Goal: Task Accomplishment & Management: Complete application form

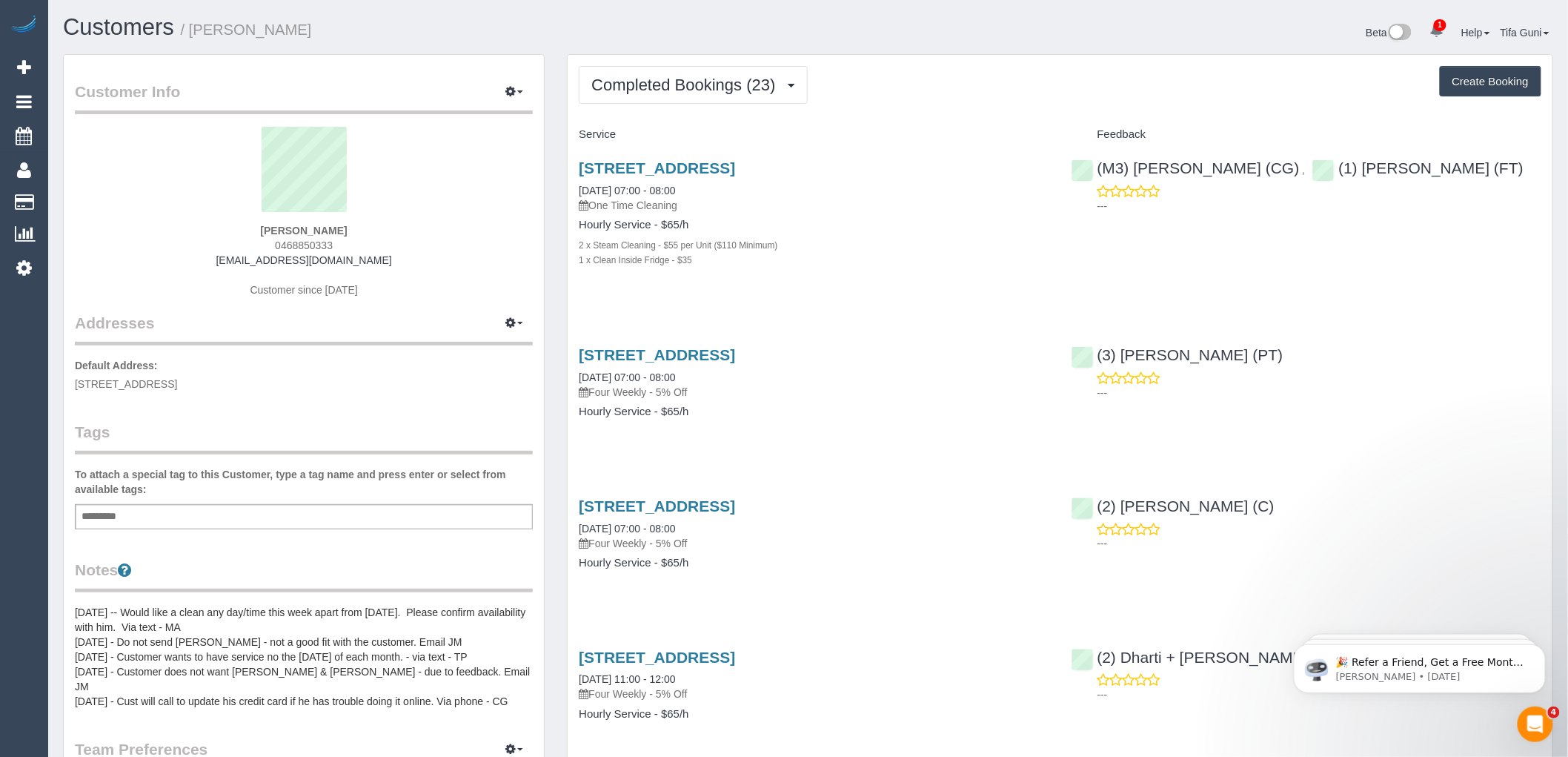
drag, startPoint x: 929, startPoint y: 162, endPoint x: 560, endPoint y: 178, distance: 369.3
copy link "[STREET_ADDRESS]"
click at [819, 135] on h4 "Service" at bounding box center [814, 135] width 470 height 12
click at [1484, 80] on button "Create Booking" at bounding box center [1490, 82] width 102 height 31
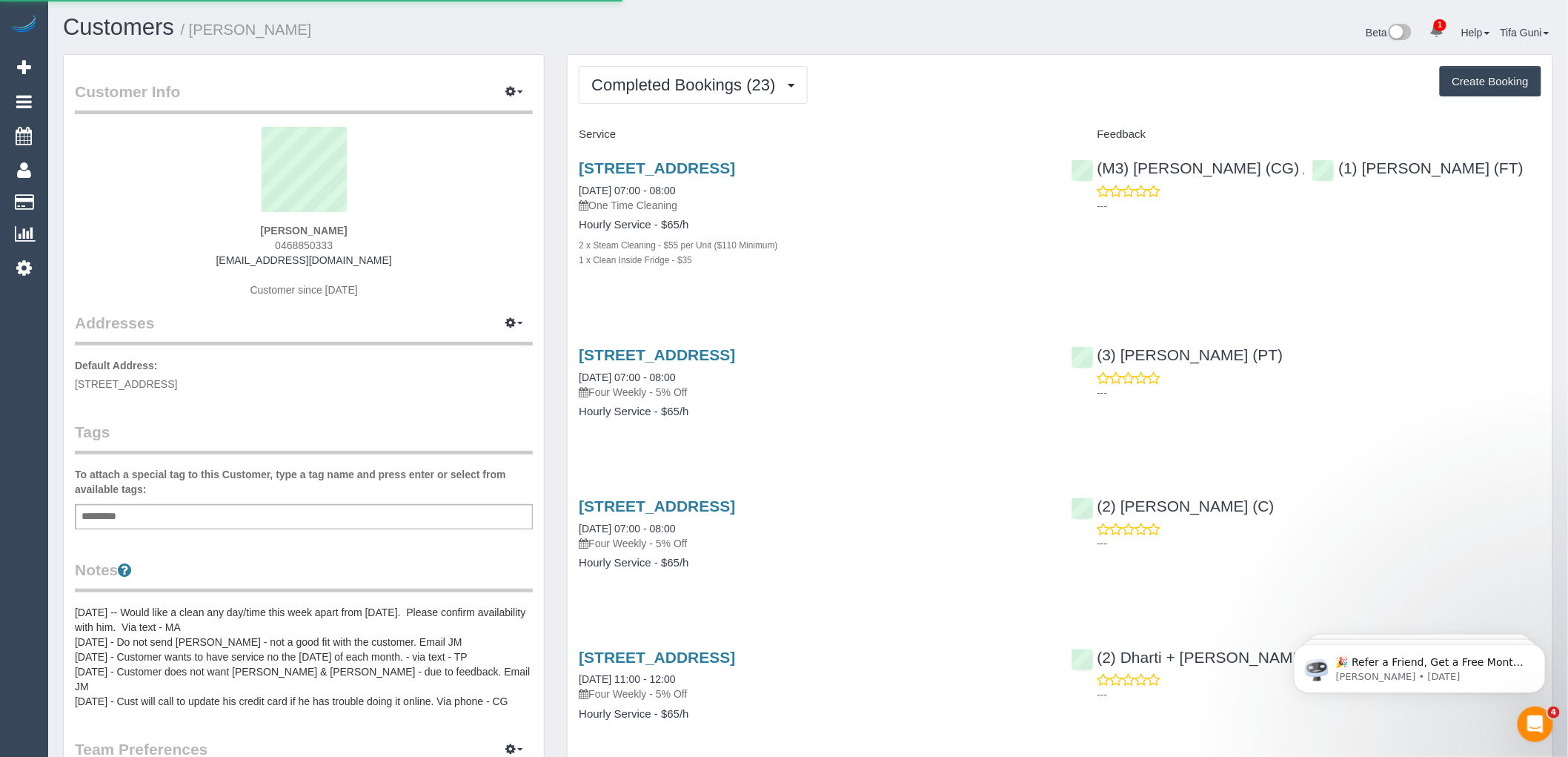
select select "VIC"
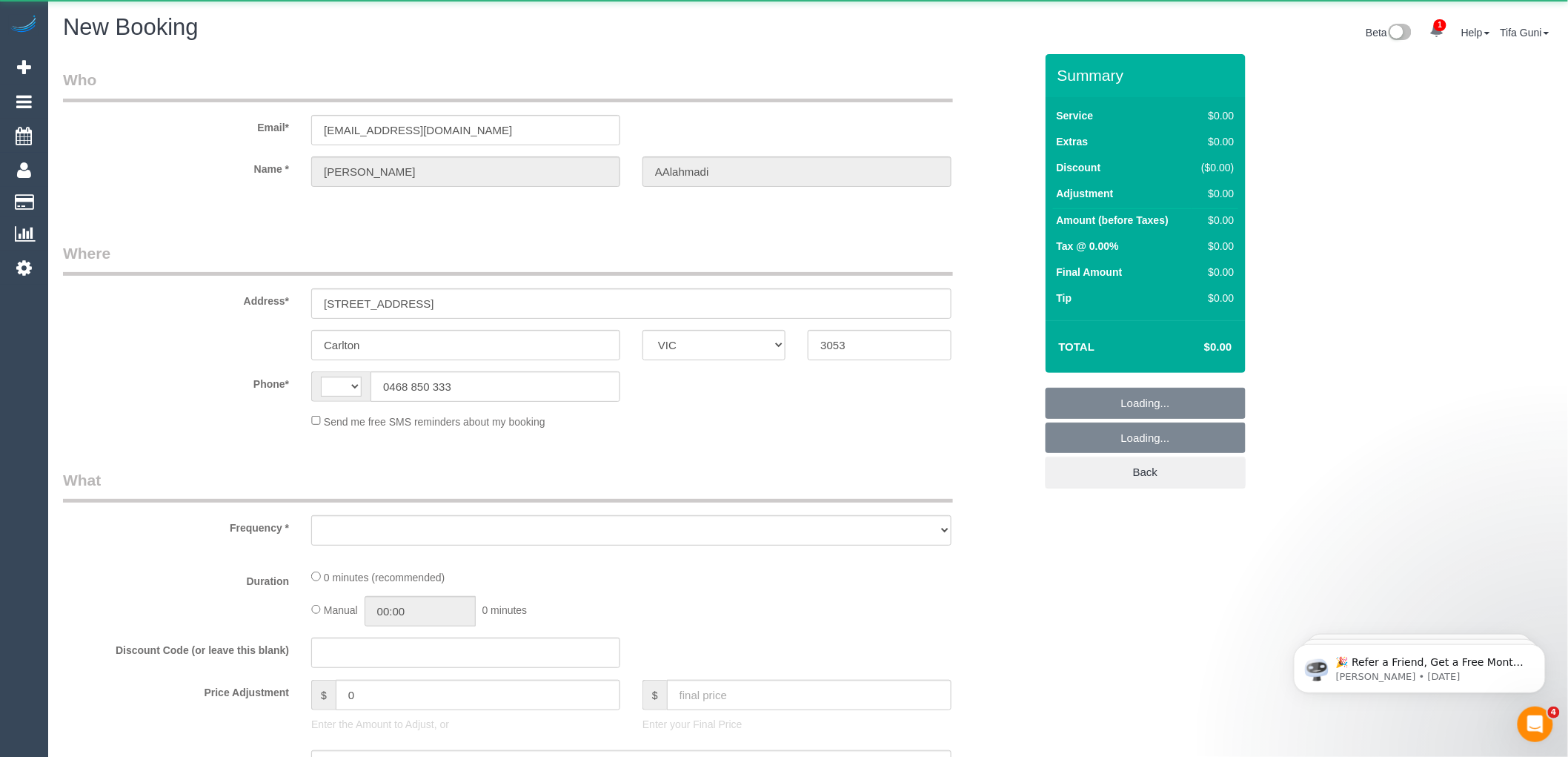
select select "string:AU"
select select "object:1943"
select select "string:stripe-pm_1Kgcmv2GScqysDRVf2C7digp"
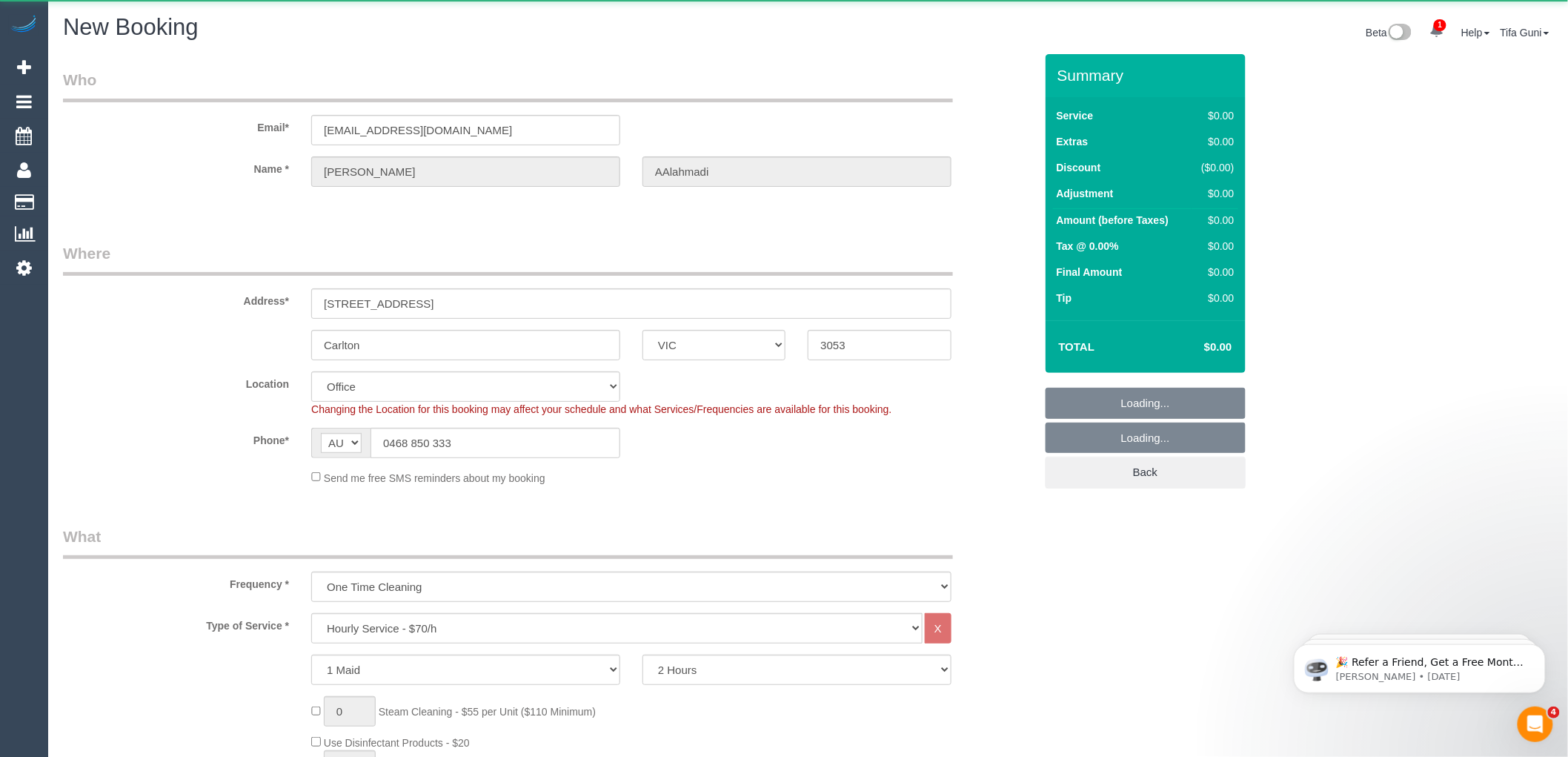
select select "object:2096"
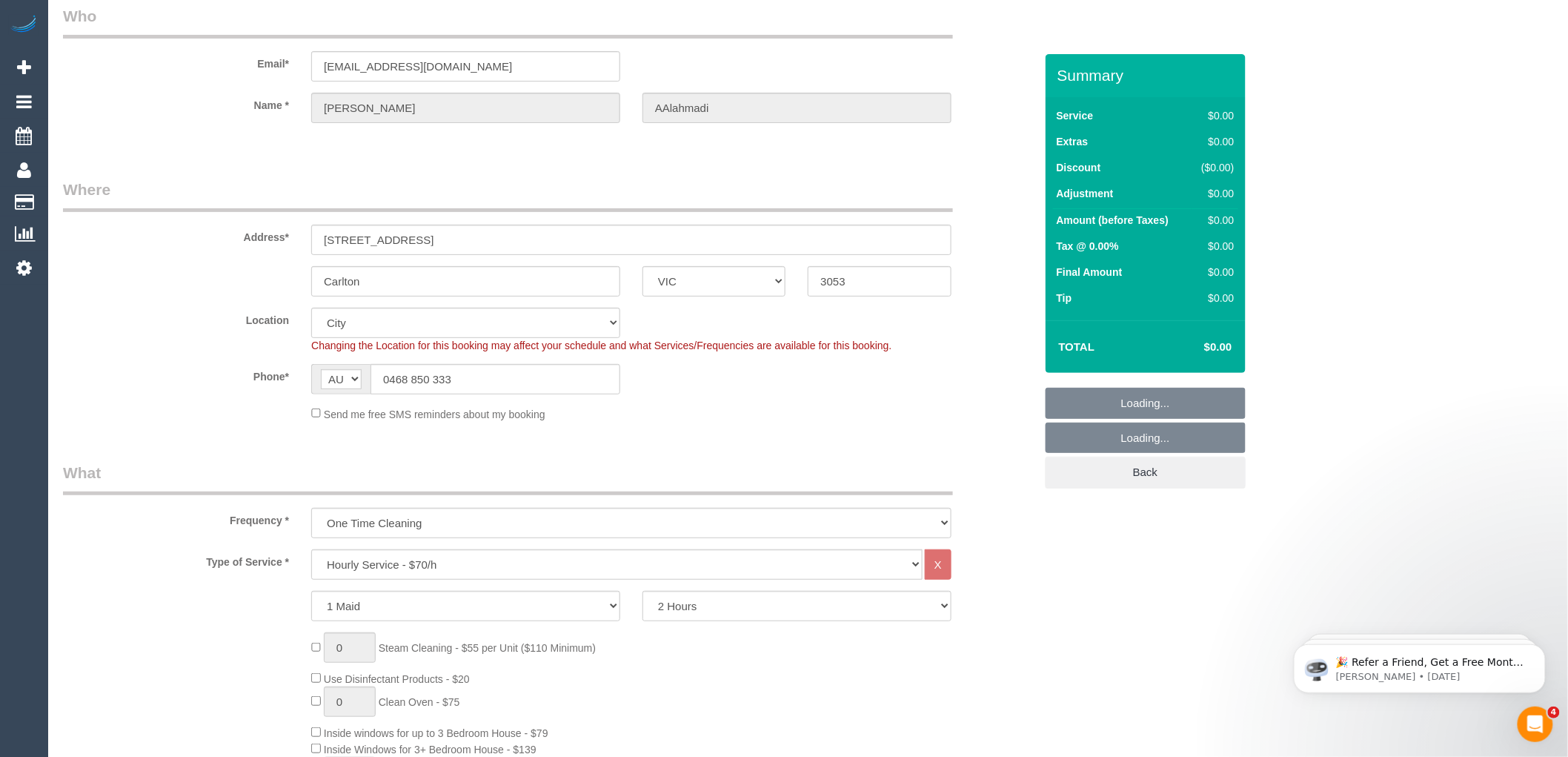
select select "54"
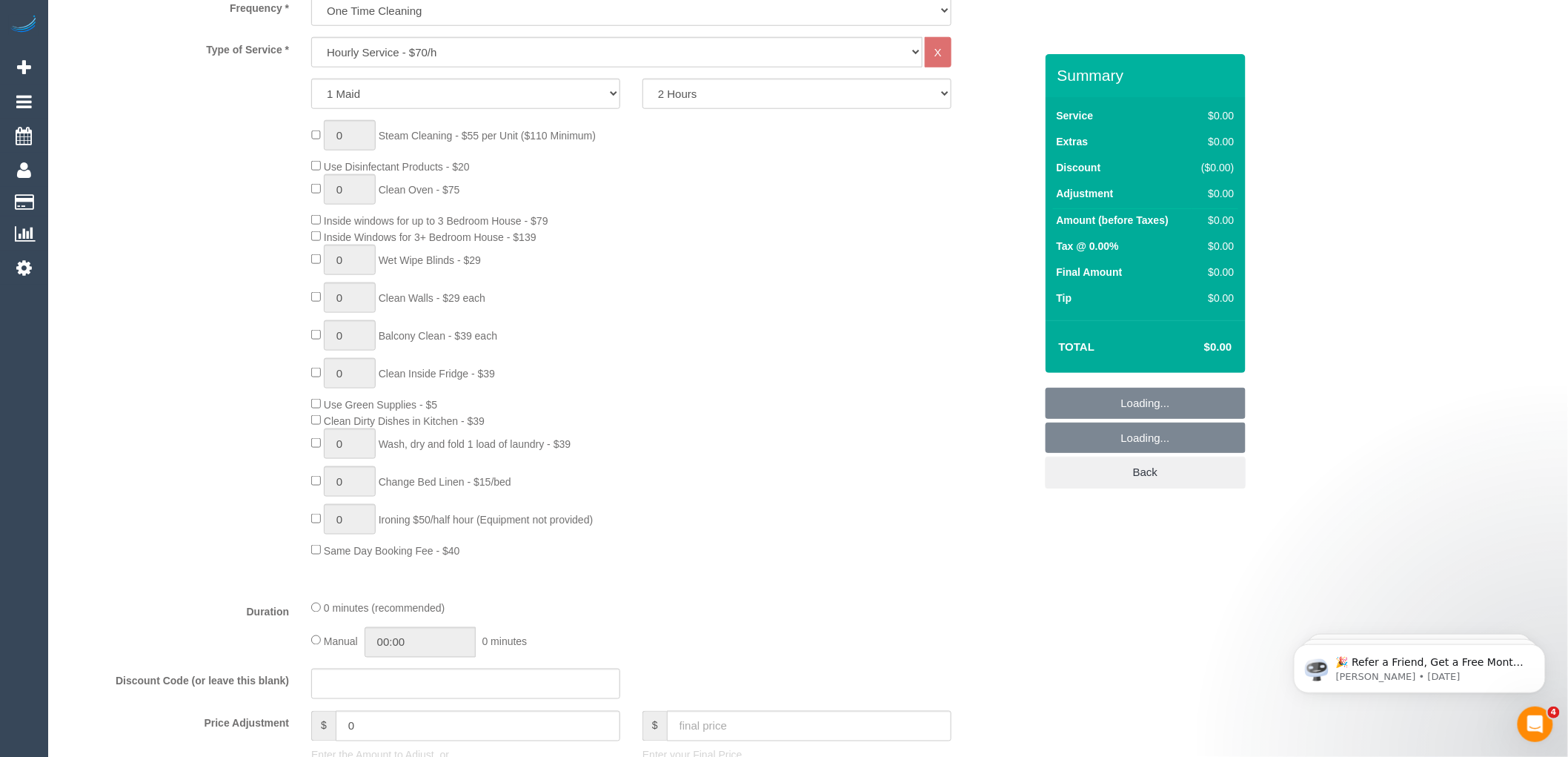
select select "object:3417"
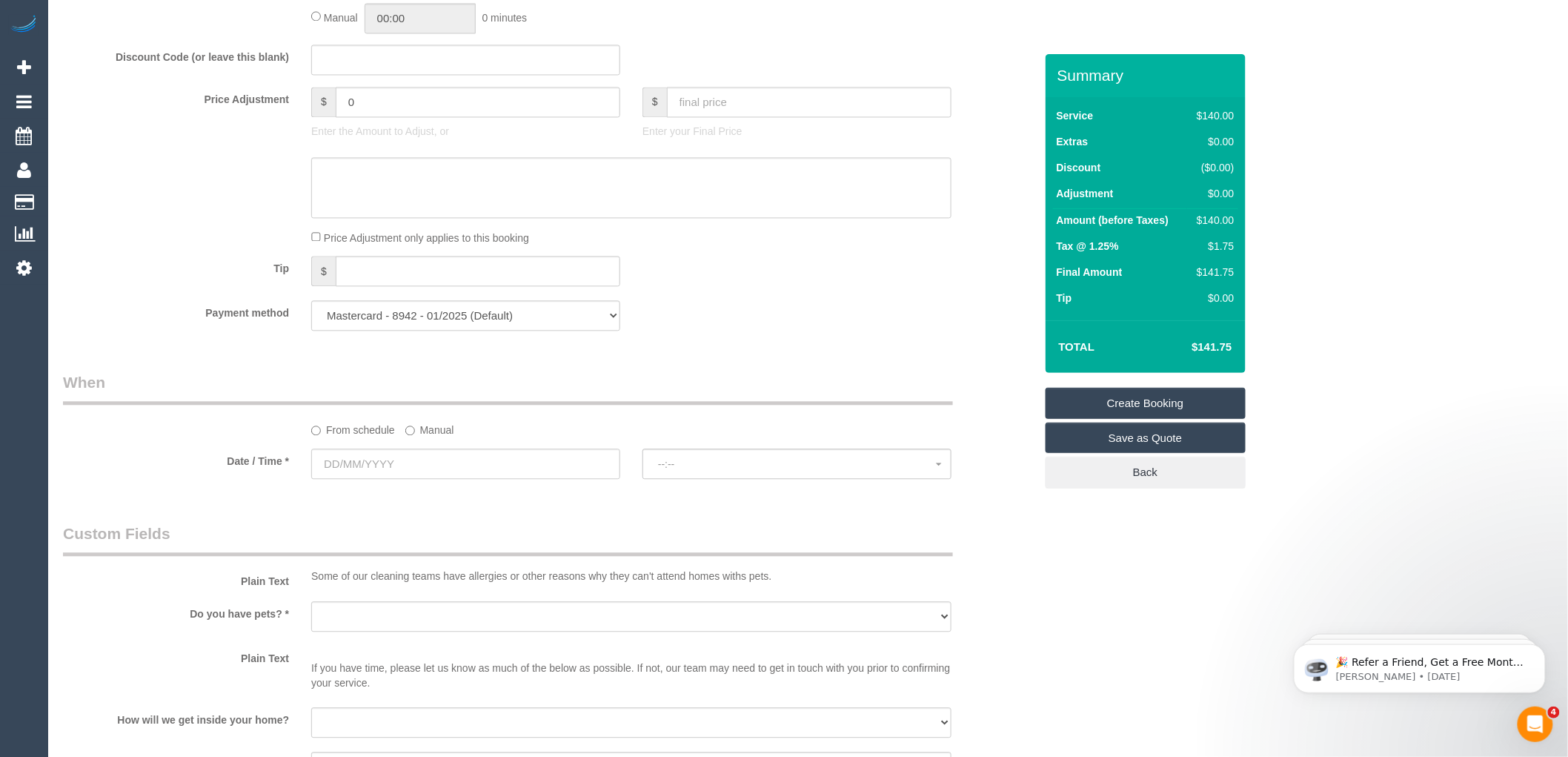
scroll to position [1264, 0]
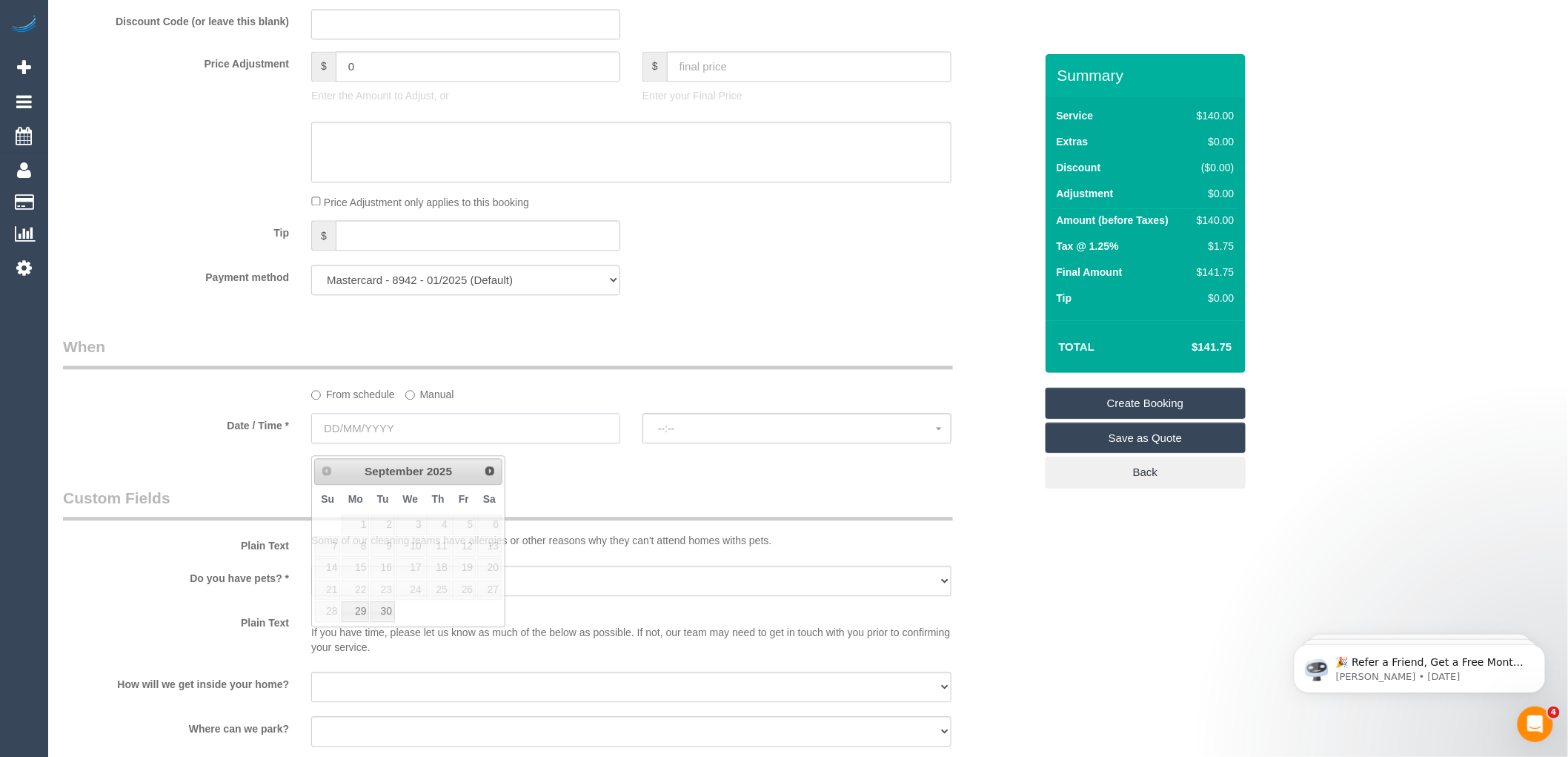
click at [408, 442] on input "text" at bounding box center [465, 428] width 309 height 30
click at [492, 471] on span "Next" at bounding box center [490, 469] width 12 height 12
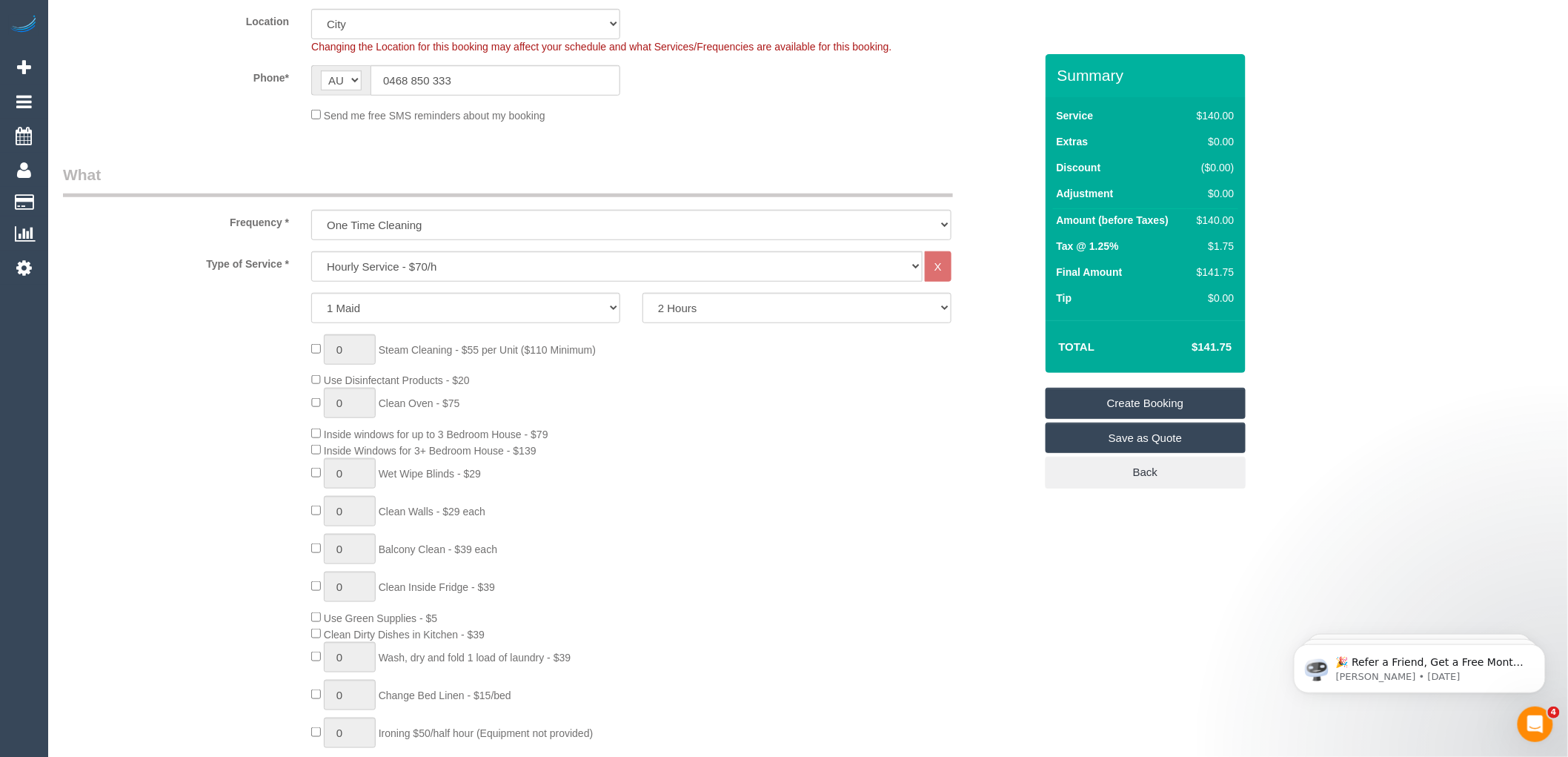
scroll to position [329, 0]
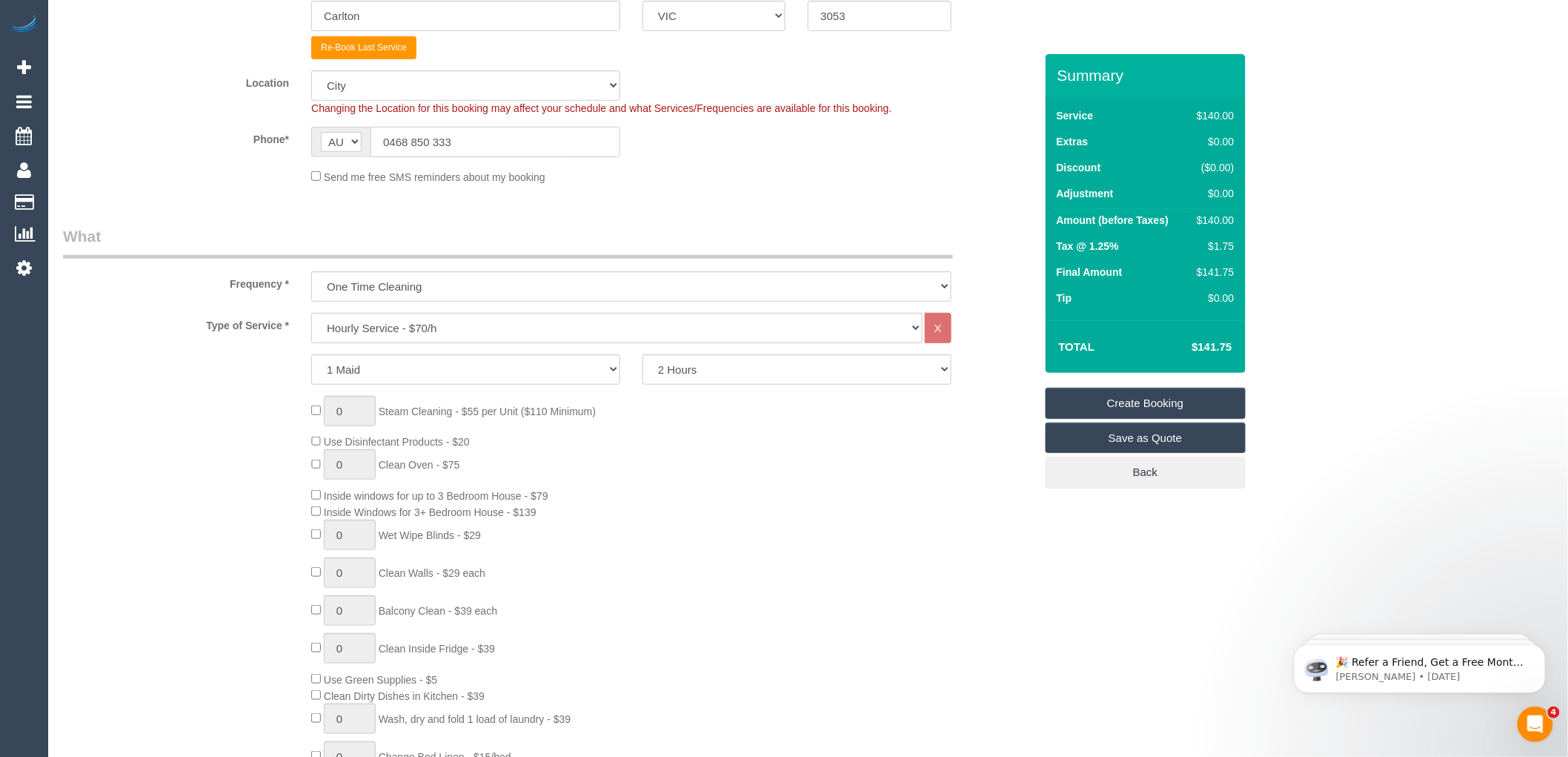
drag, startPoint x: 464, startPoint y: 141, endPoint x: 336, endPoint y: 150, distance: 128.3
click at [336, 150] on div "AF AL DZ AD AO AI AQ AG AR AM AW AU AT AZ BS BH BD BB BY BE BZ BJ BM BT BO BA B…" at bounding box center [465, 142] width 309 height 30
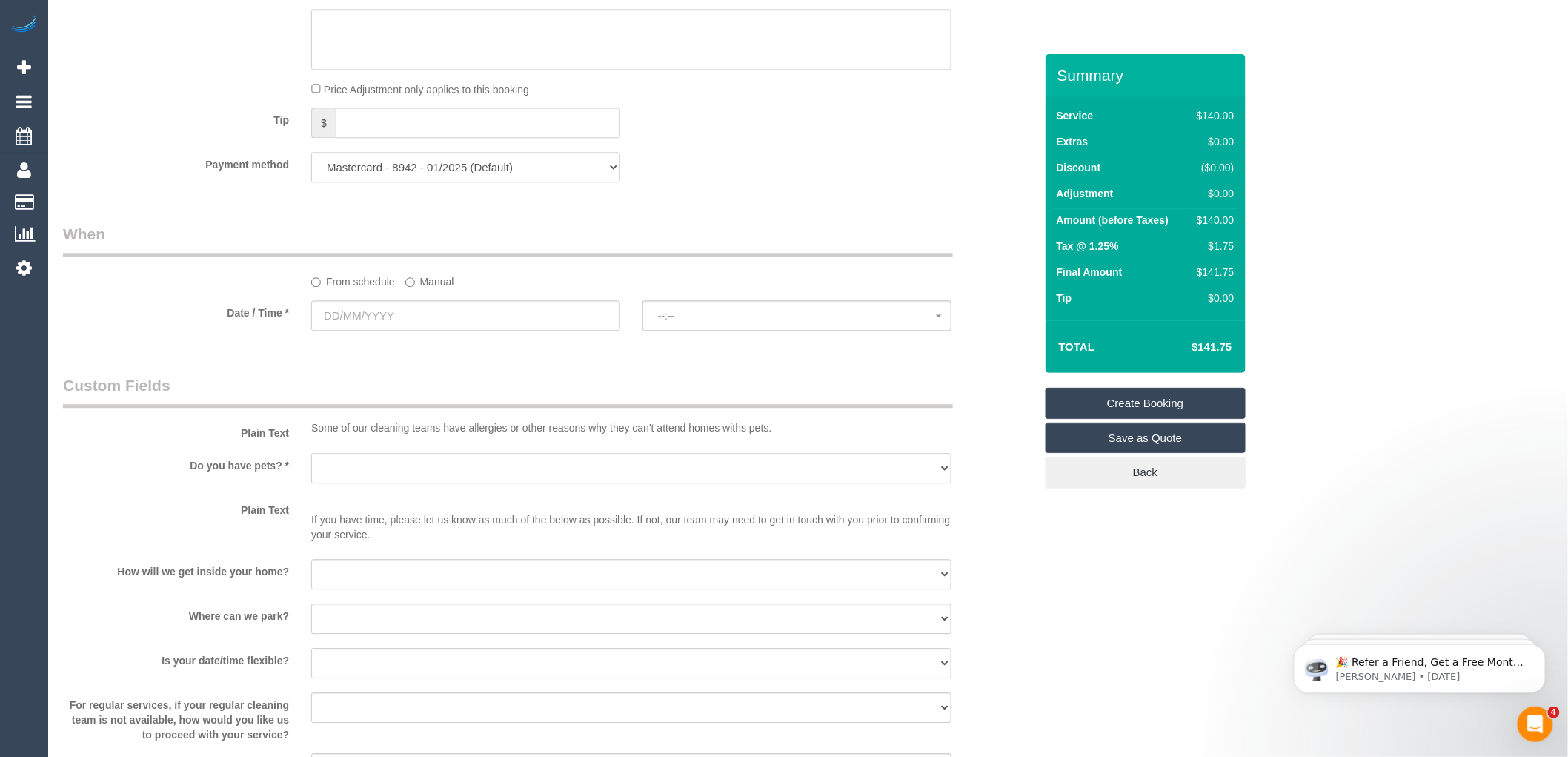
scroll to position [1370, 0]
click at [439, 332] on input "text" at bounding box center [465, 321] width 309 height 30
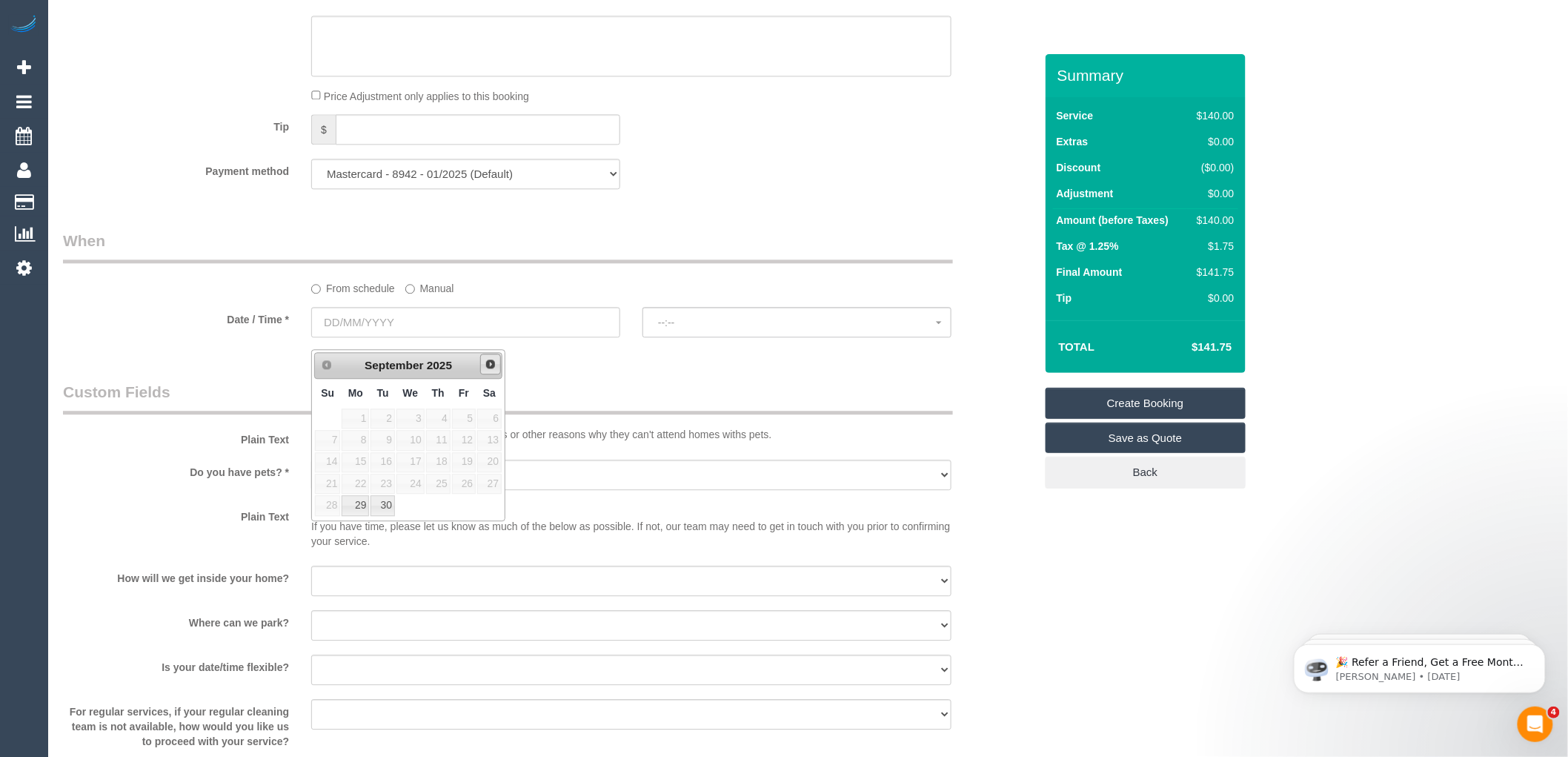
click at [489, 362] on span "Next" at bounding box center [490, 363] width 12 height 12
click at [419, 503] on link "29" at bounding box center [411, 505] width 28 height 20
type input "[DATE]"
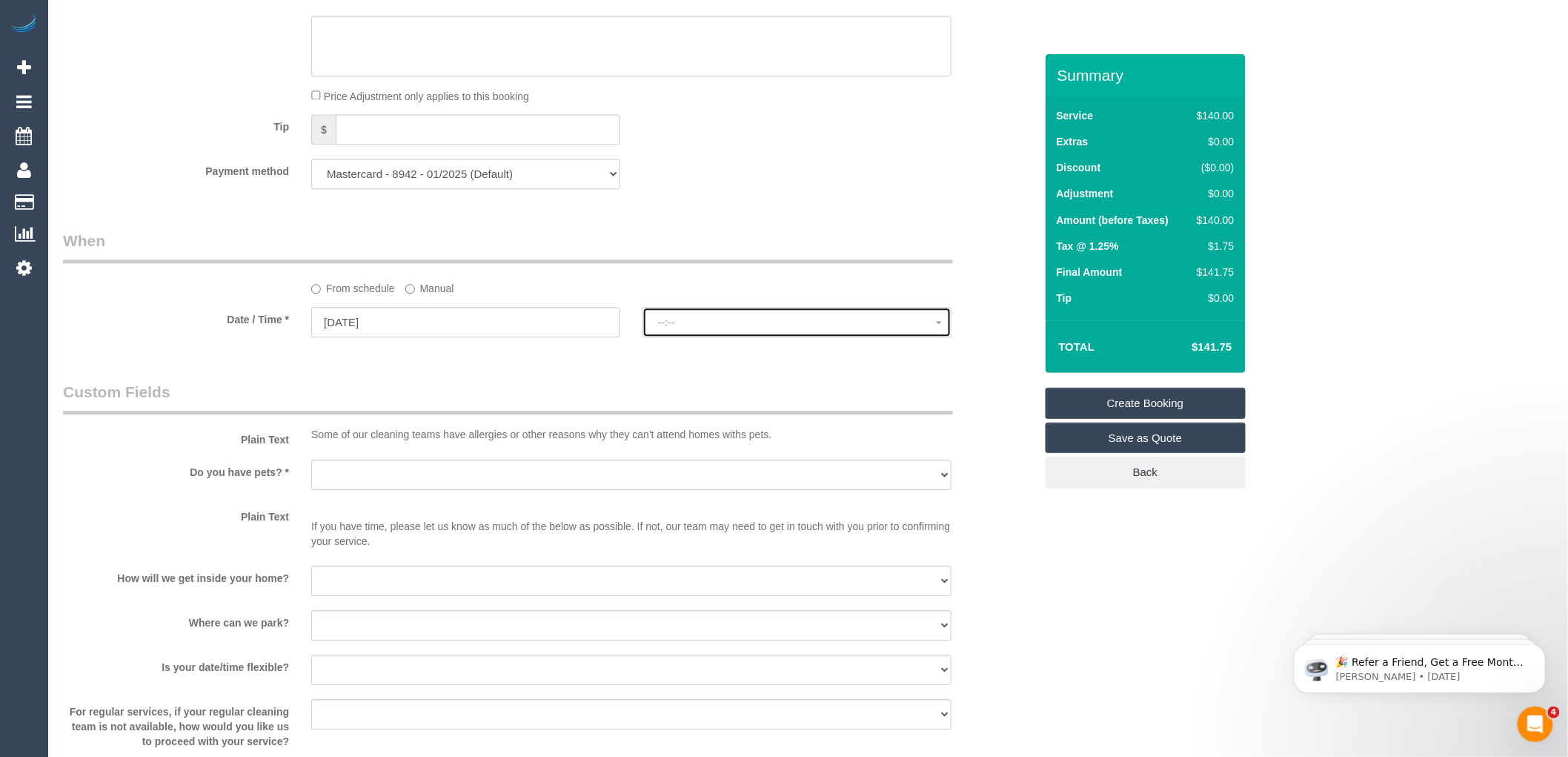
click at [702, 328] on span "--:--" at bounding box center [796, 322] width 278 height 12
select select "spot1"
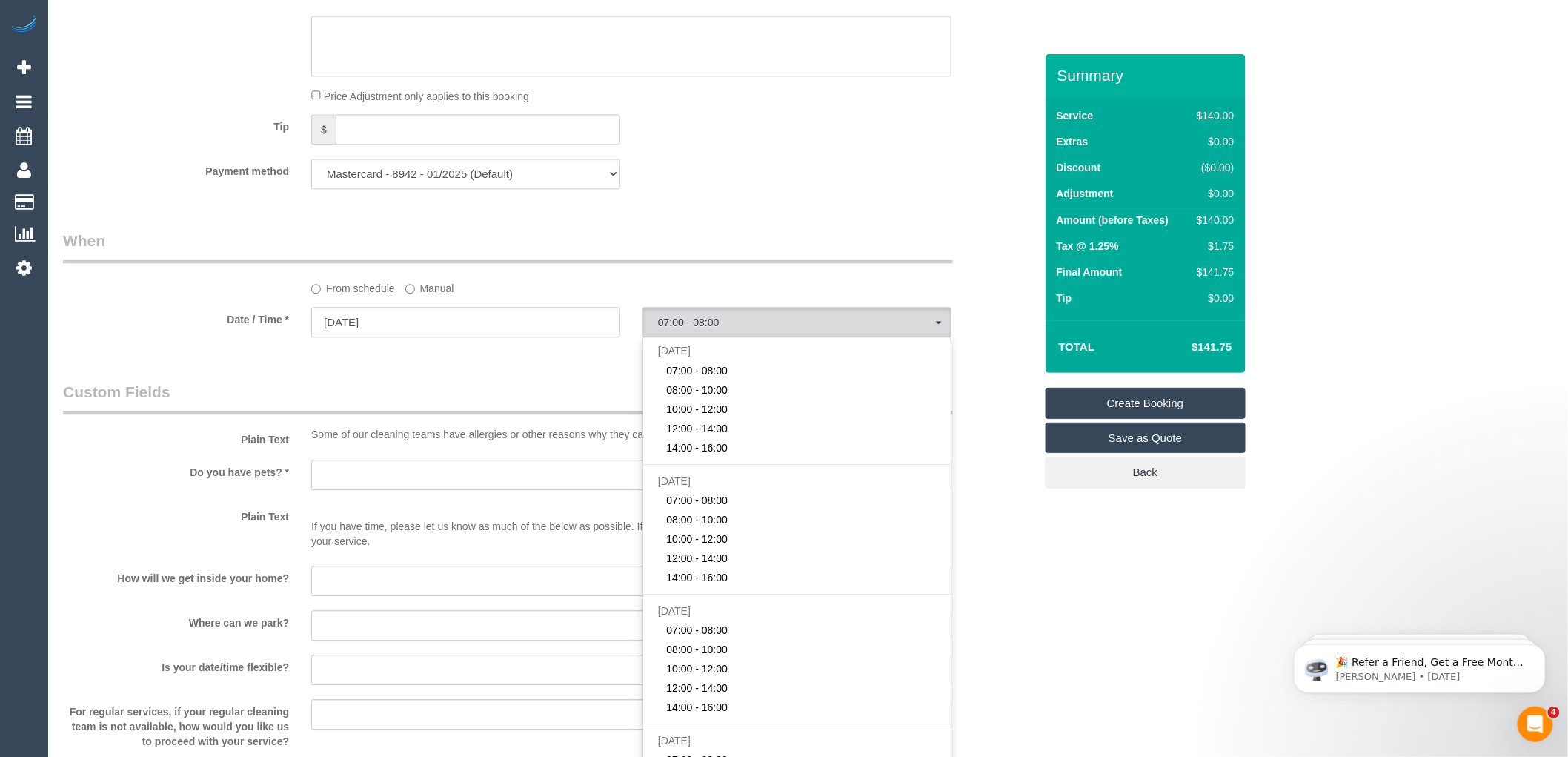
click at [458, 340] on div at bounding box center [465, 339] width 309 height 3
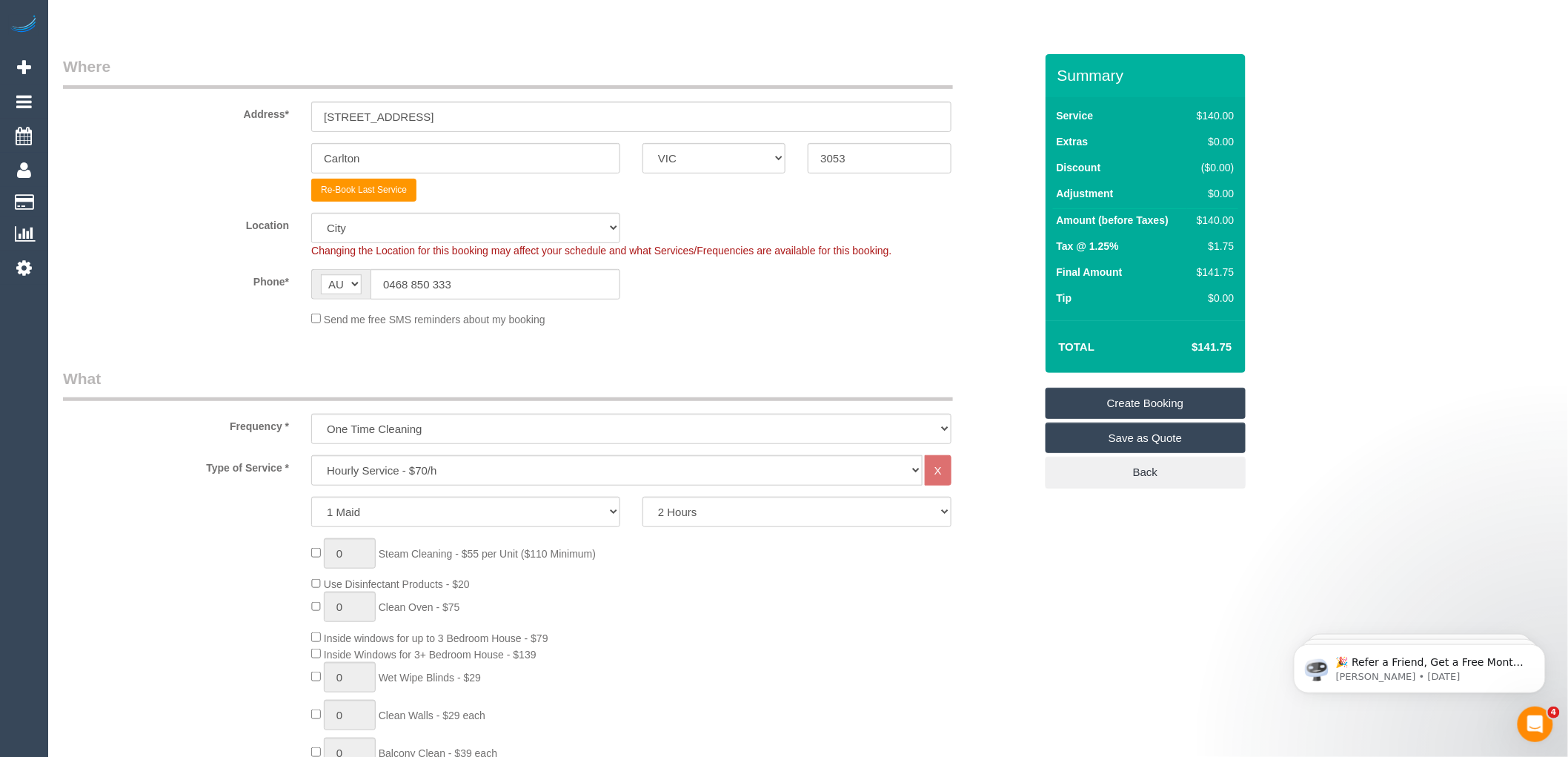
scroll to position [247, 0]
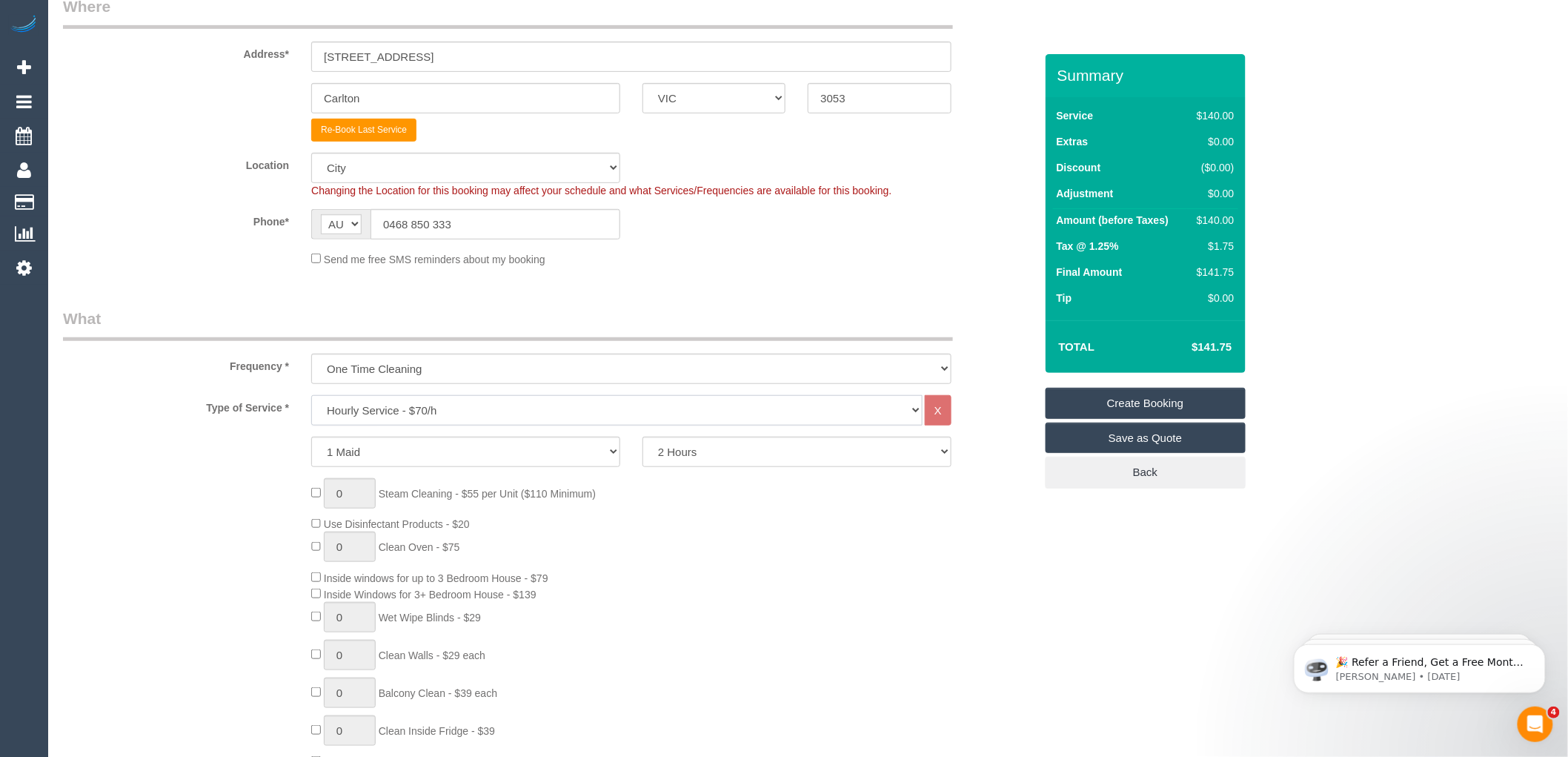
click at [404, 408] on select "Hourly Service - $70/h Hourly Service - $65/h Hourly Service - $60/h Hourly Ser…" at bounding box center [617, 410] width 611 height 30
select select "210"
click at [311, 396] on select "Hourly Service - $70/h Hourly Service - $65/h Hourly Service - $60/h Hourly Ser…" at bounding box center [617, 410] width 611 height 30
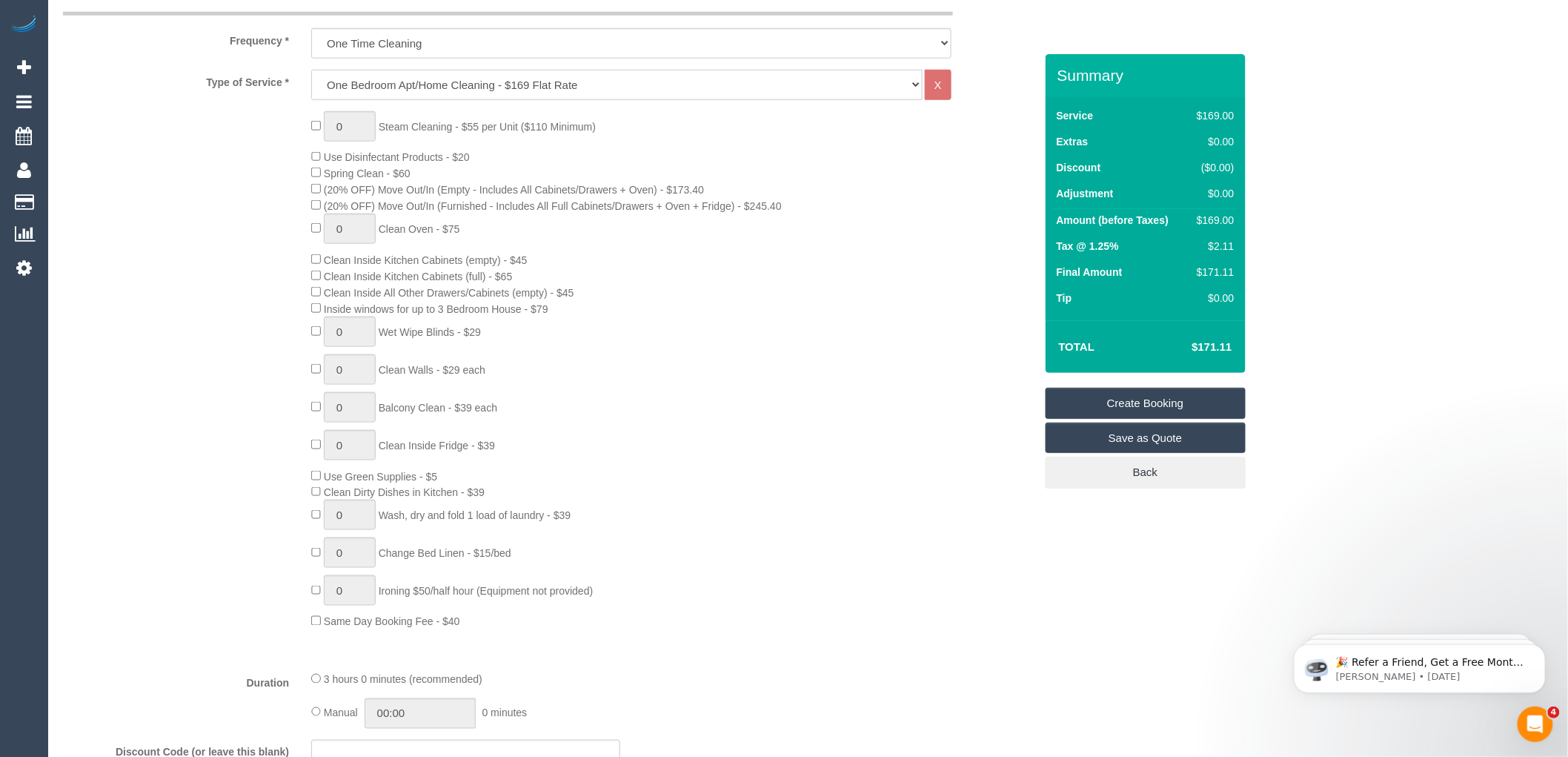
select select "spot22"
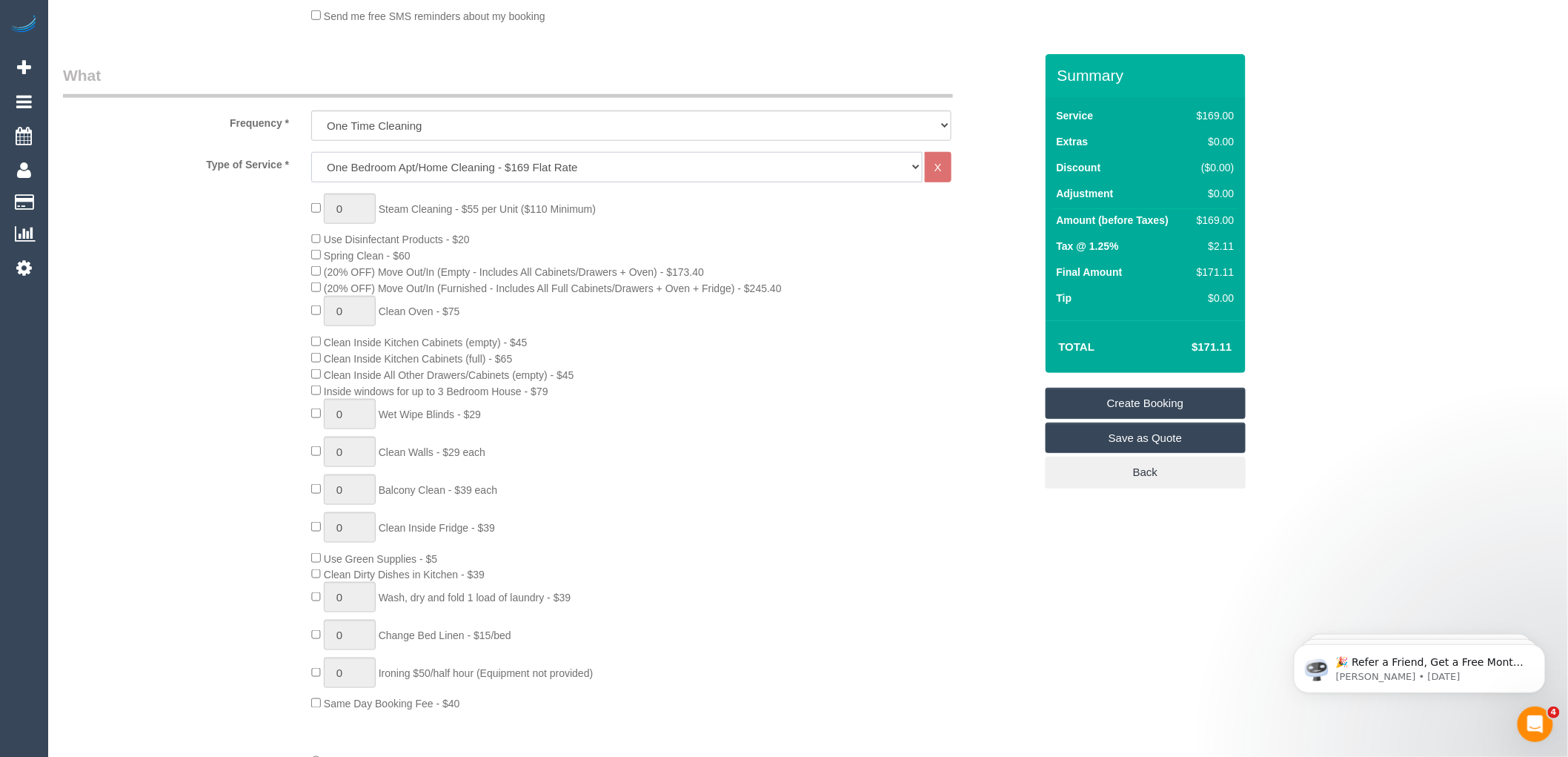
scroll to position [494, 0]
type input "1"
select select "spot43"
type input "0"
select select "spot64"
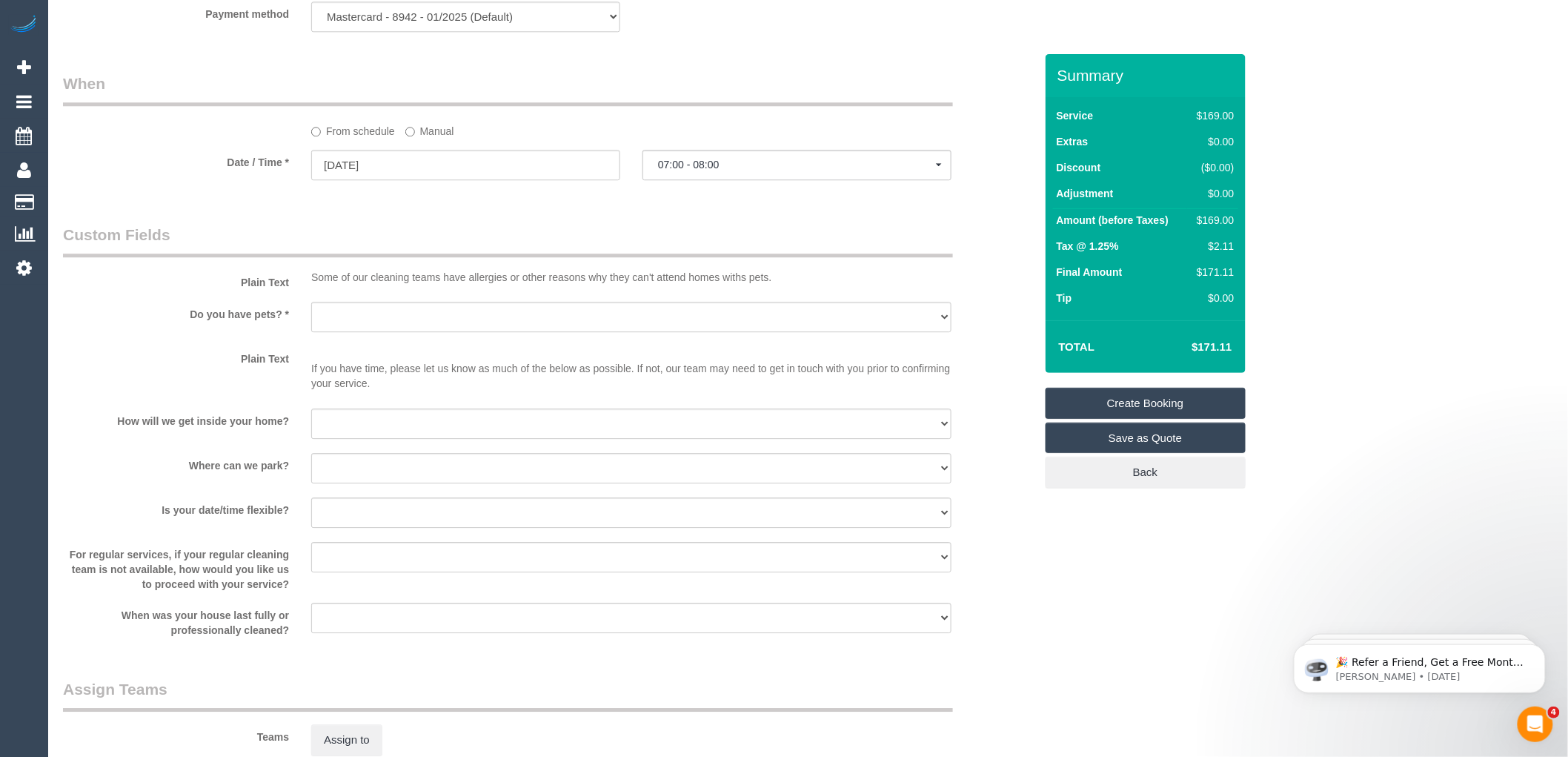
scroll to position [1565, 0]
click at [369, 435] on select "I will be home Key will be left (please provide details below) Lock box/Access …" at bounding box center [631, 426] width 640 height 30
select select "number:14"
click at [311, 428] on select "I will be home Key will be left (please provide details below) Lock box/Access …" at bounding box center [631, 426] width 640 height 30
click at [356, 479] on select "I will provide parking on-site Free street parking Paid street parking (cost wi…" at bounding box center [631, 470] width 640 height 30
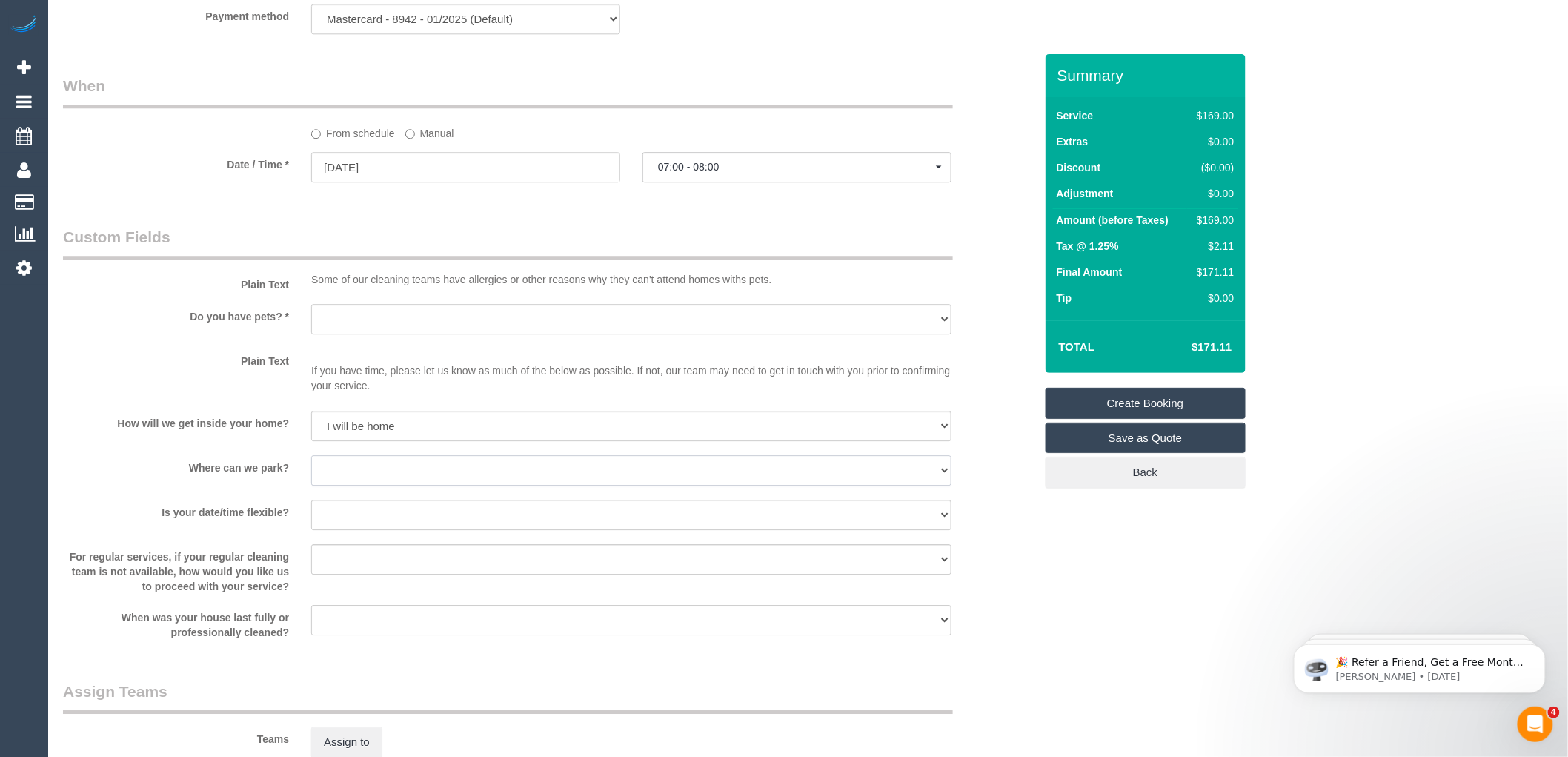
select select "number:19"
click at [311, 472] on select "I will provide parking on-site Free street parking Paid street parking (cost wi…" at bounding box center [631, 470] width 640 height 30
click at [367, 330] on select "Yes - Cats Yes - Dogs No pets Yes - Dogs and Cats Yes - Other" at bounding box center [631, 319] width 640 height 30
select select "number:28"
click at [311, 321] on select "Yes - Cats Yes - Dogs No pets Yes - Dogs and Cats Yes - Other" at bounding box center [631, 319] width 640 height 30
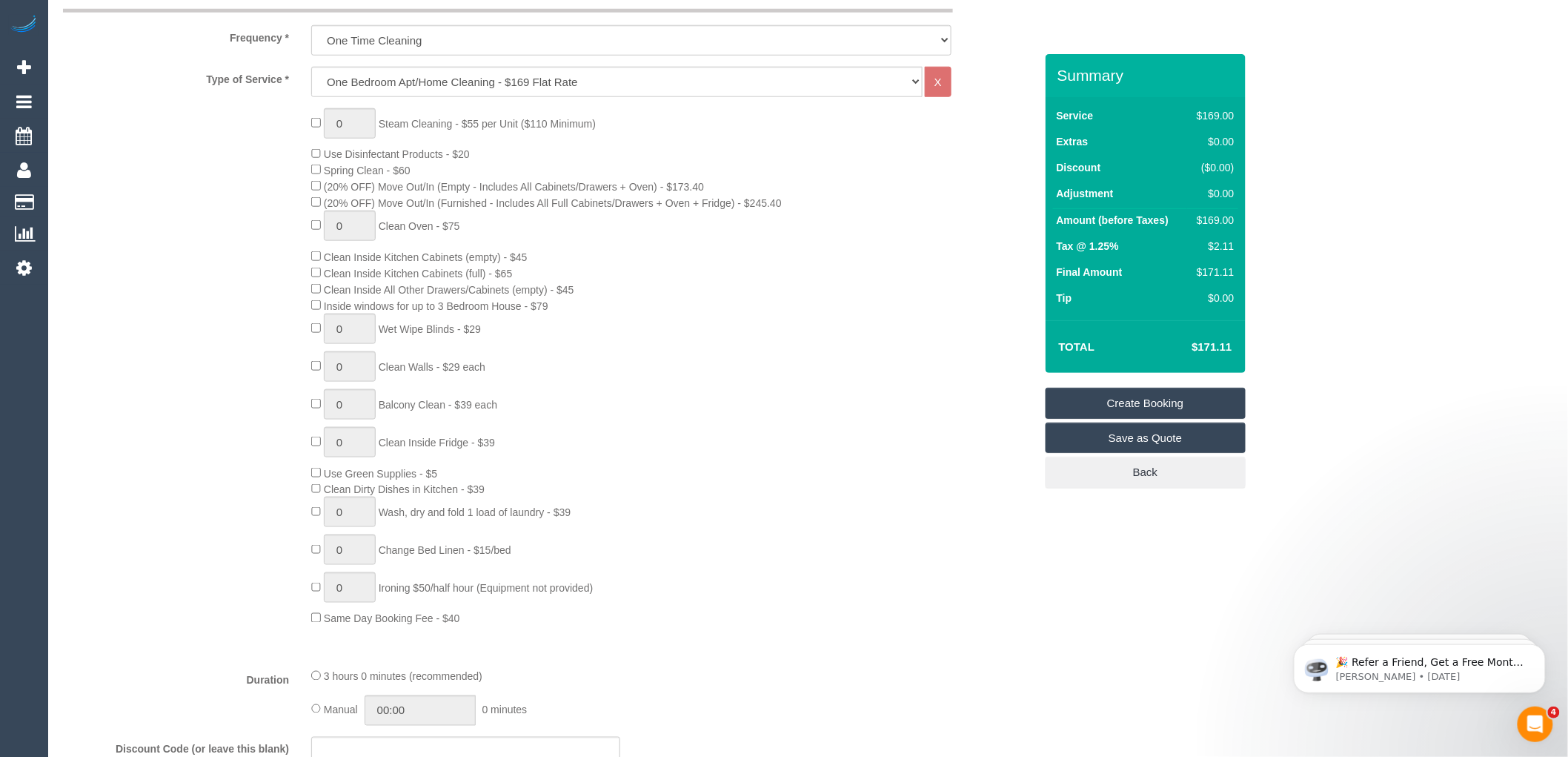
scroll to position [576, 0]
type input "1"
select select "spot85"
type input "0"
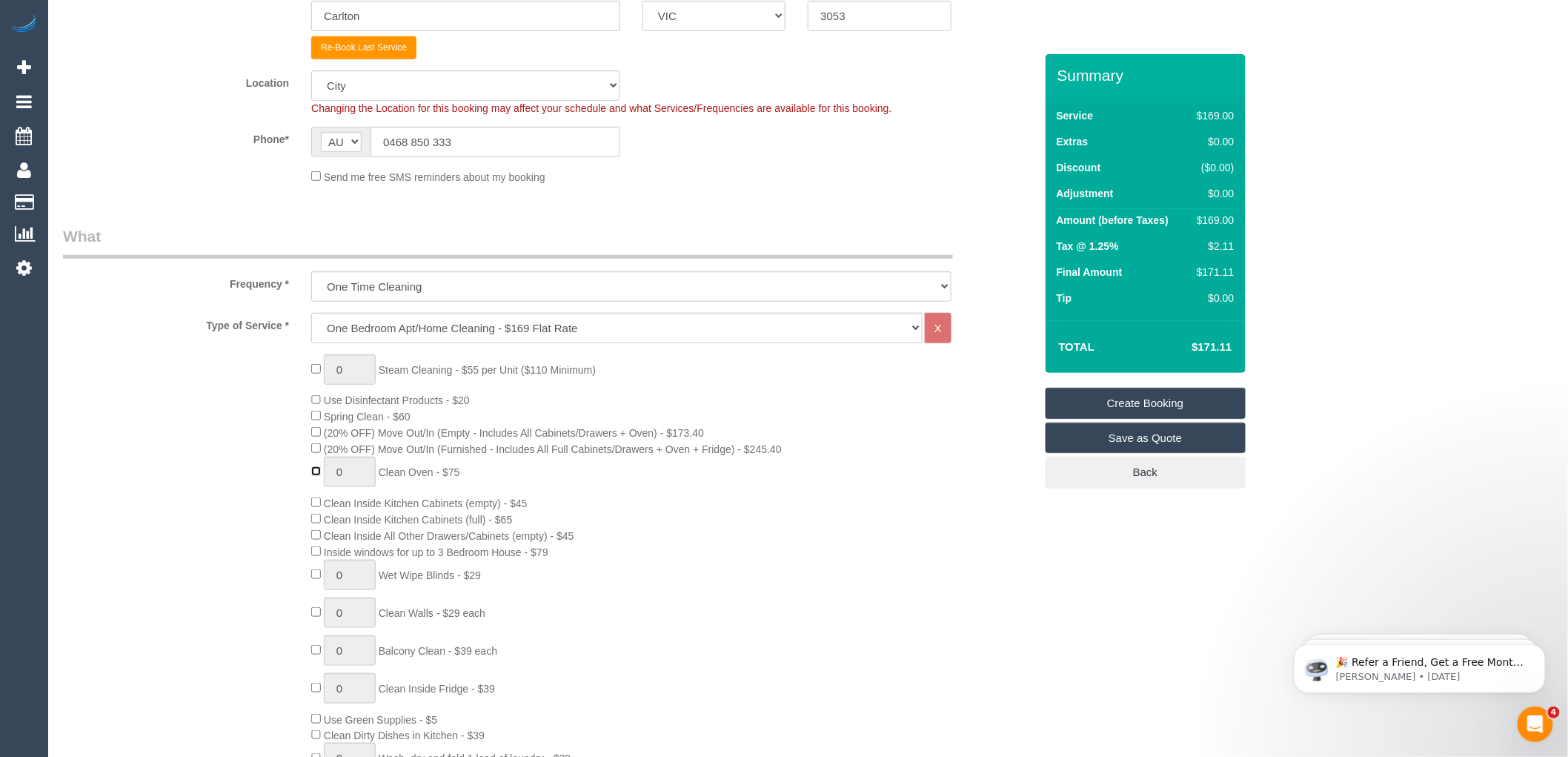
select select "spot106"
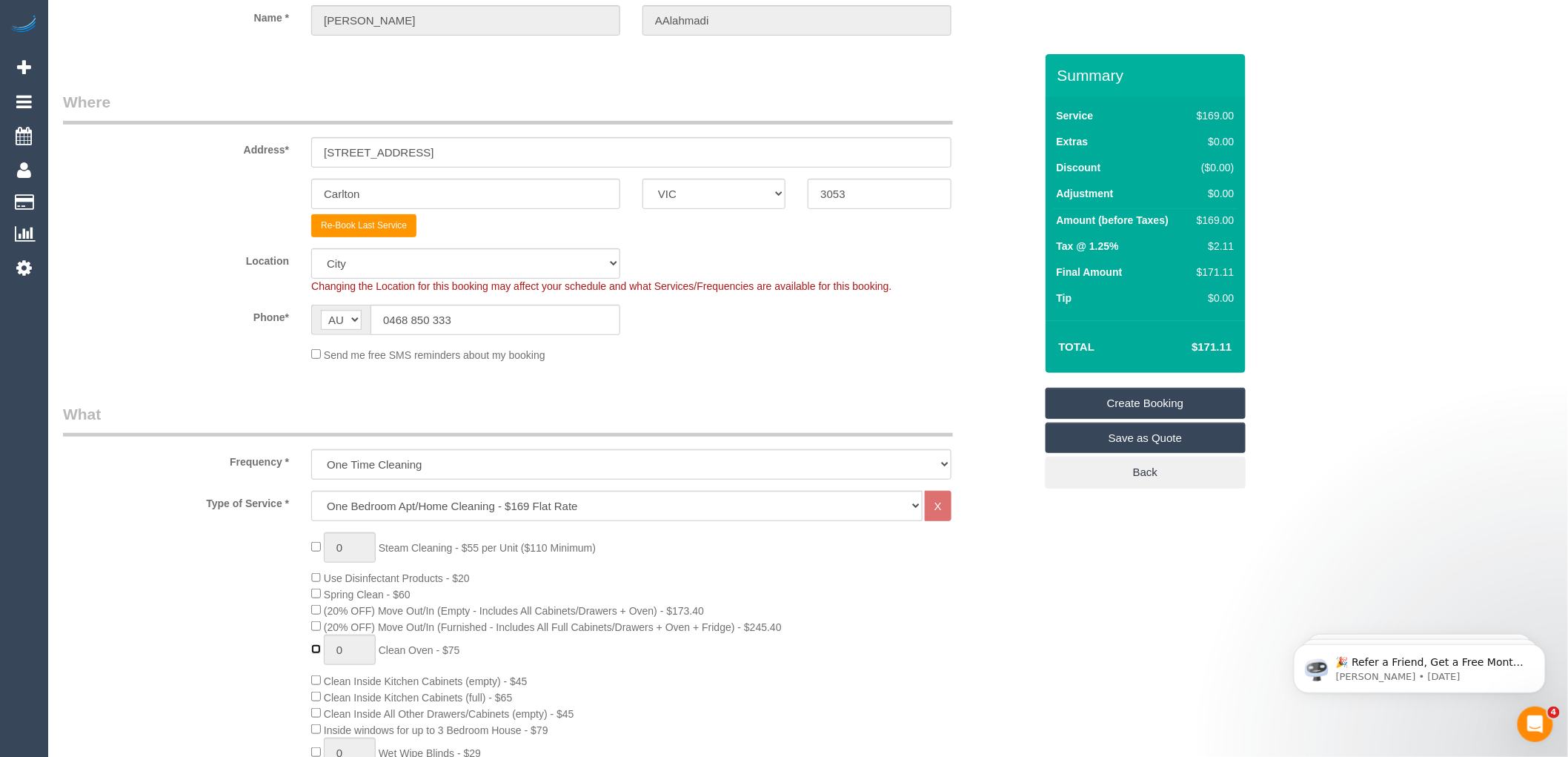
scroll to position [412, 0]
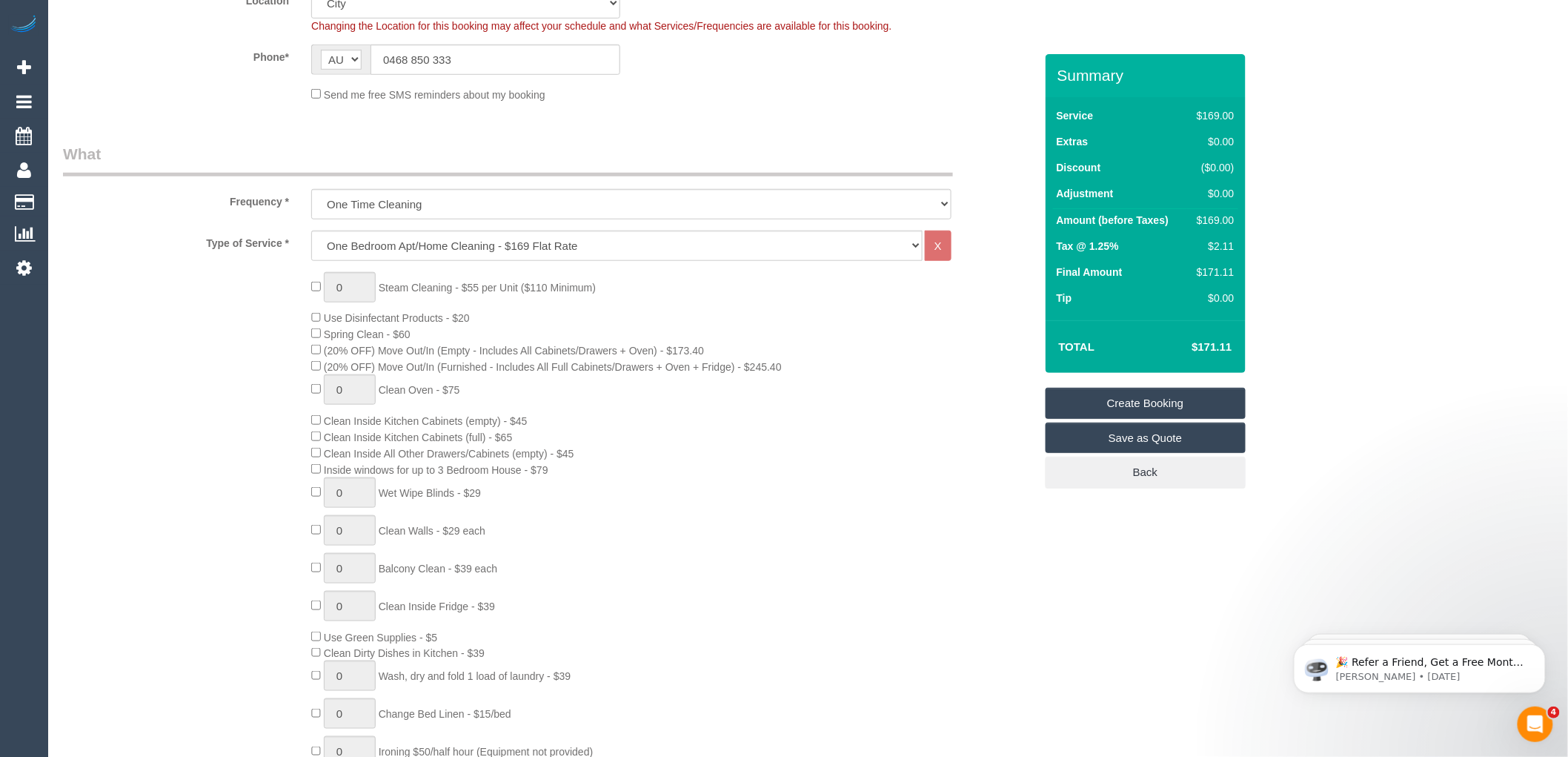
click at [835, 301] on div "0 Steam Cleaning - $55 per Unit ($110 Minimum) Use Disinfectant Products - $20 …" at bounding box center [673, 531] width 745 height 519
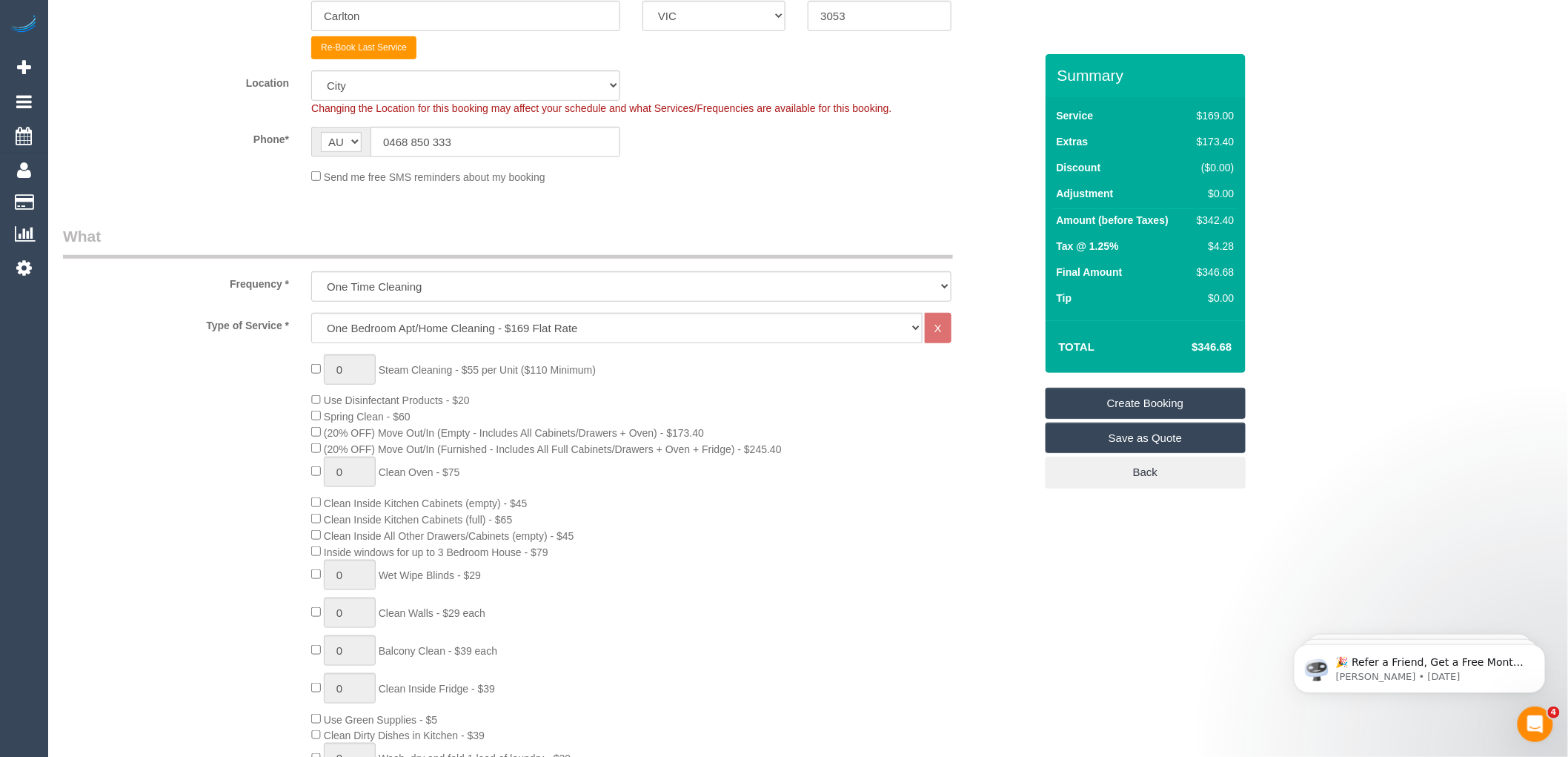
select select "spot127"
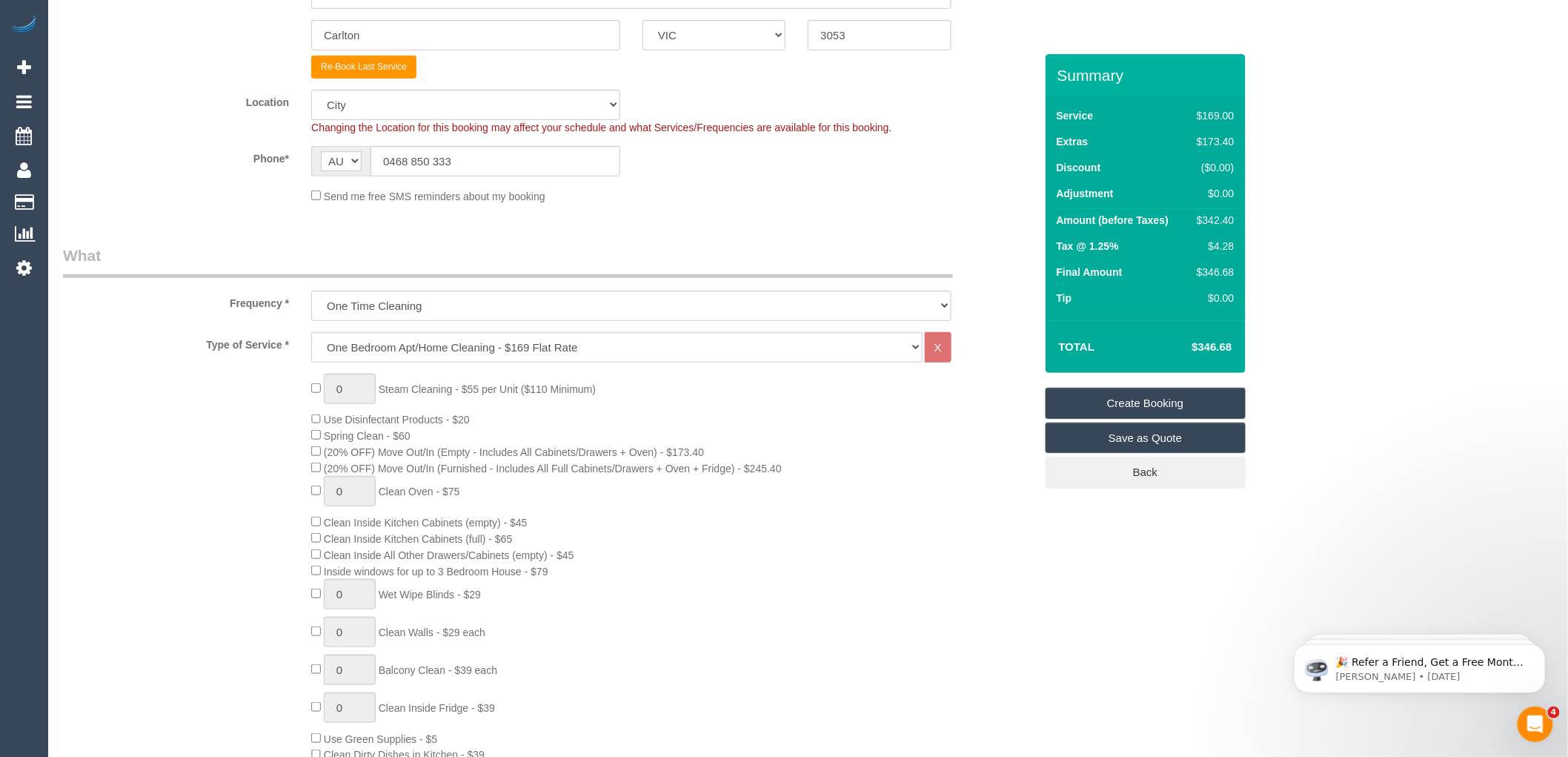
scroll to position [247, 0]
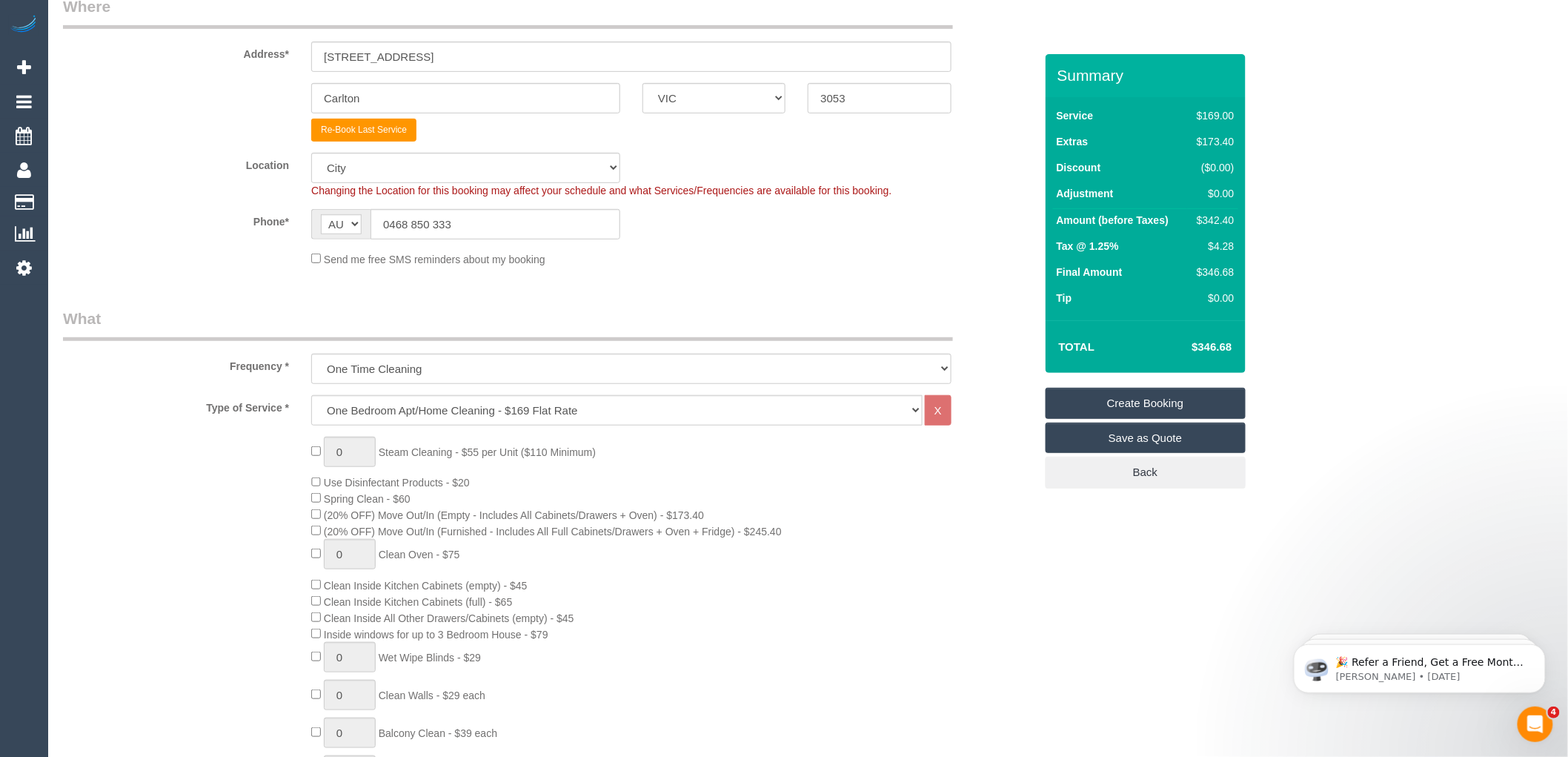
click at [796, 524] on div "0 Steam Cleaning - $55 per Unit ($110 Minimum) Use Disinfectant Products - $20 …" at bounding box center [673, 696] width 745 height 519
select select "spot148"
click at [1038, 441] on div "0 Steam Cleaning - $55 per Unit ($110 Minimum) Use Disinfectant Products - $20 …" at bounding box center [673, 696] width 745 height 519
select select "spot169"
select select "spot190"
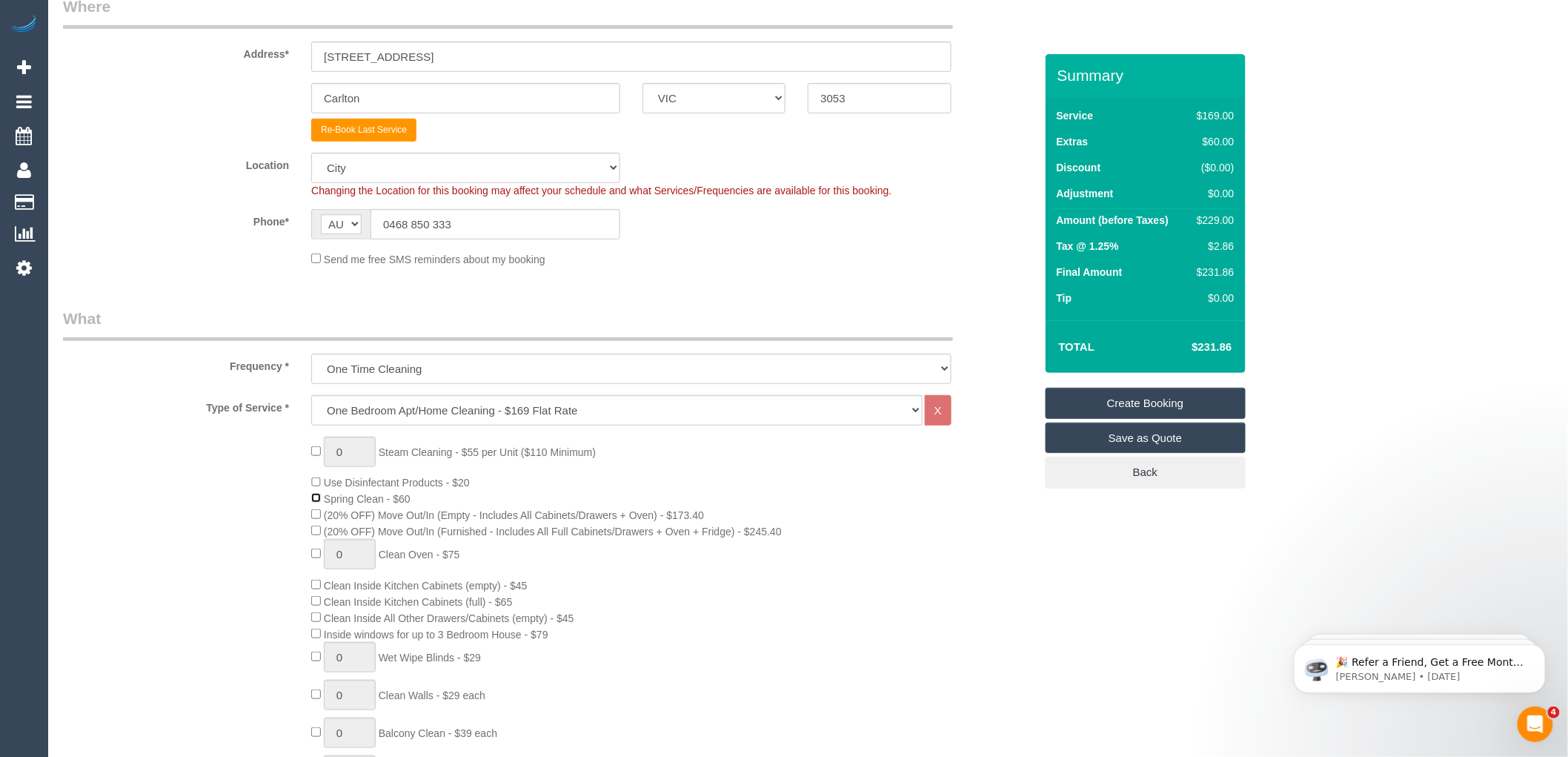
select select "spot211"
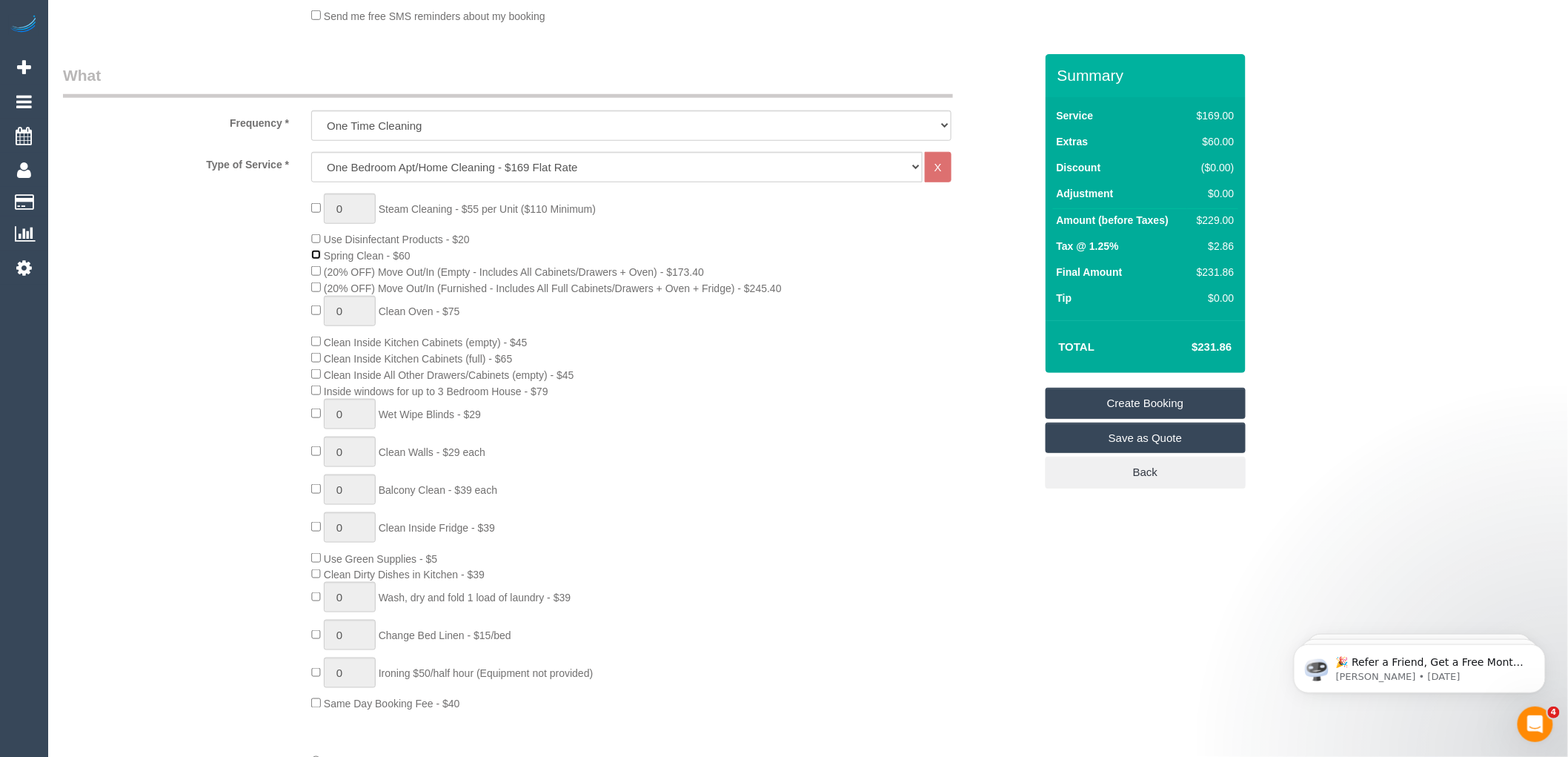
scroll to position [494, 0]
type input "1"
select select "spot232"
type input "0"
click at [567, 467] on div "0 Steam Cleaning - $55 per Unit ($110 Minimum) Use Disinfectant Products - $20 …" at bounding box center [673, 449] width 745 height 519
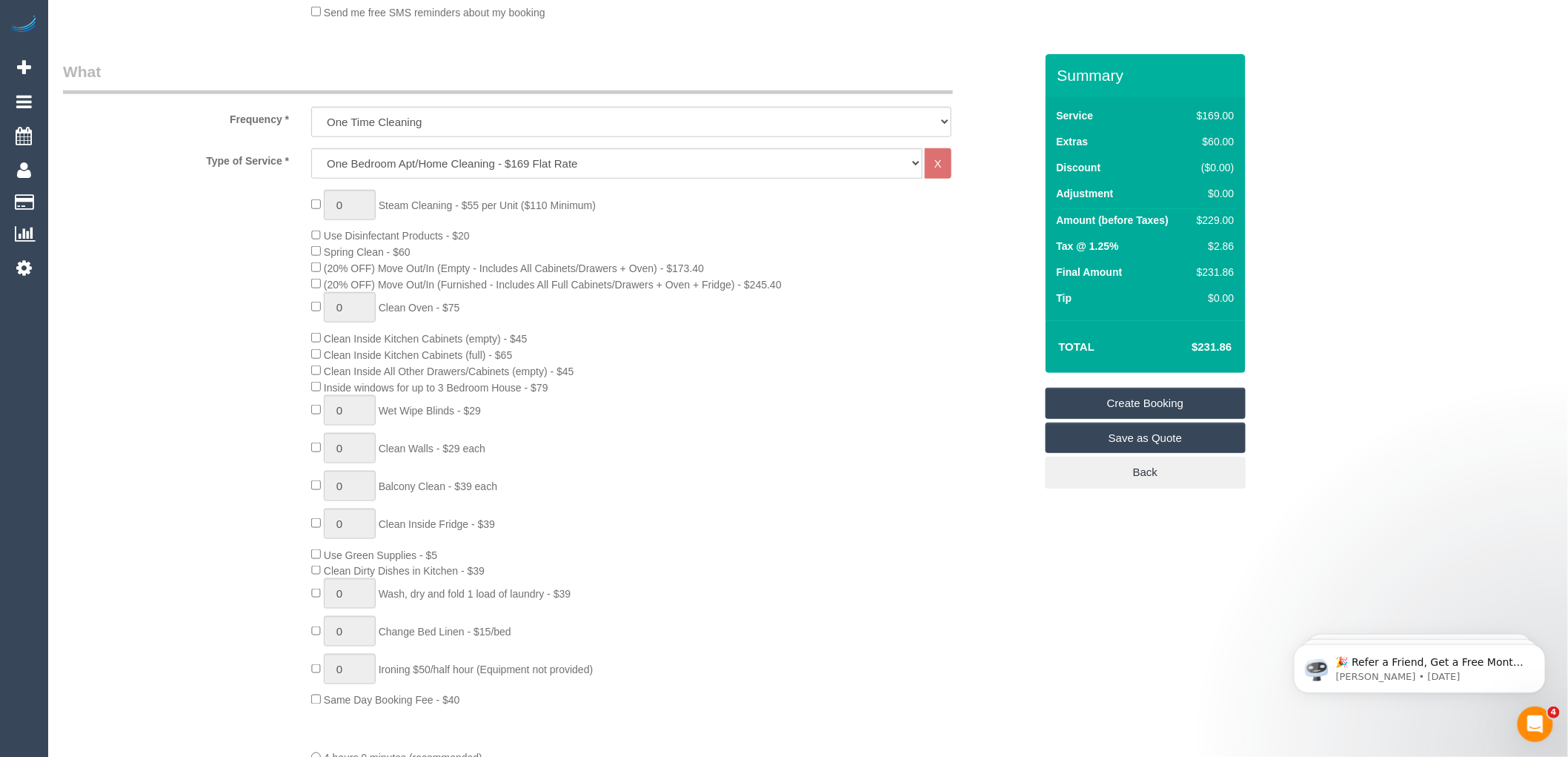
select select "spot253"
click at [439, 251] on div "0 Steam Cleaning - $55 per Unit ($110 Minimum) Use Disinfectant Products - $20 …" at bounding box center [673, 449] width 745 height 519
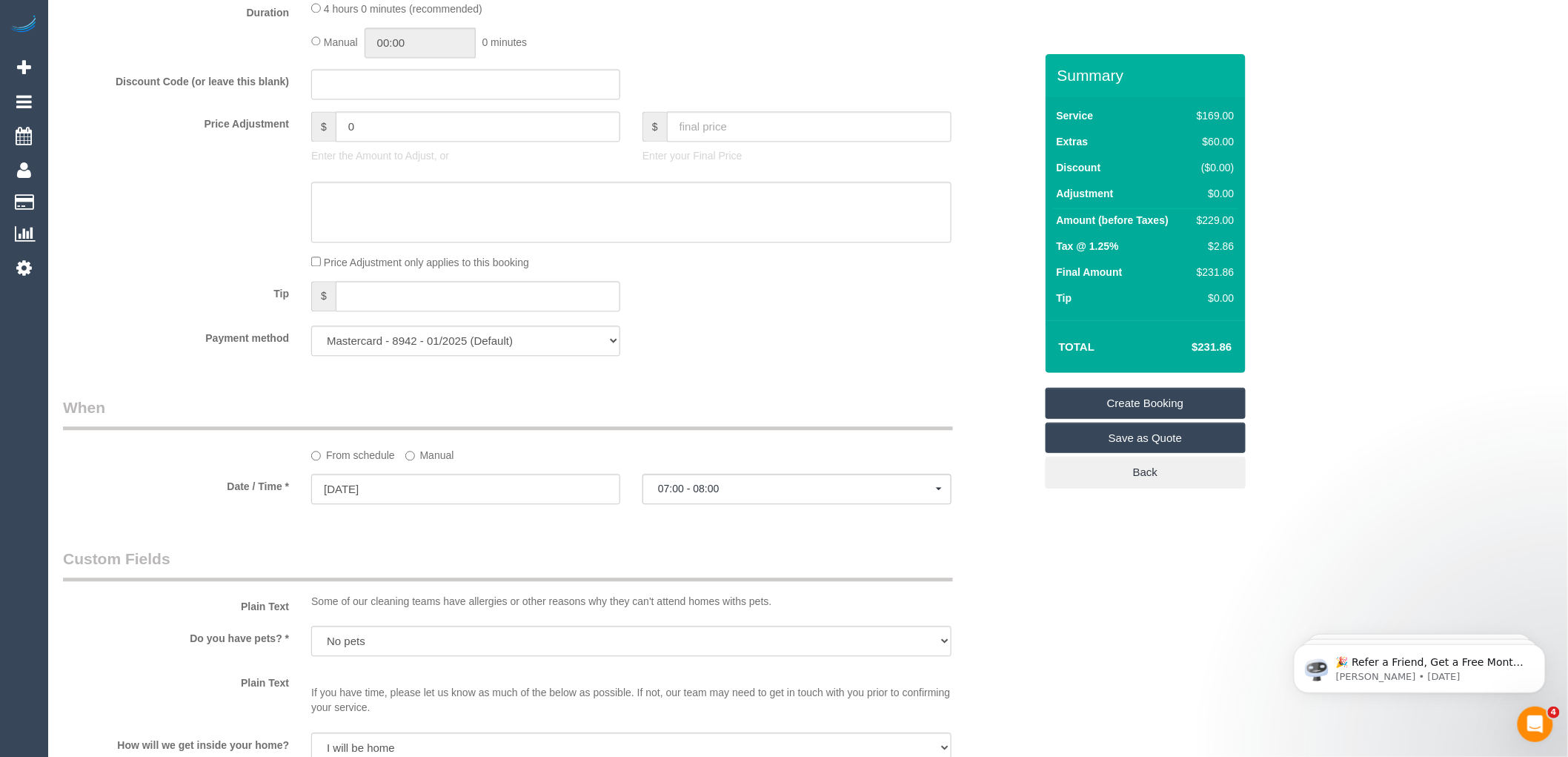
scroll to position [1251, 0]
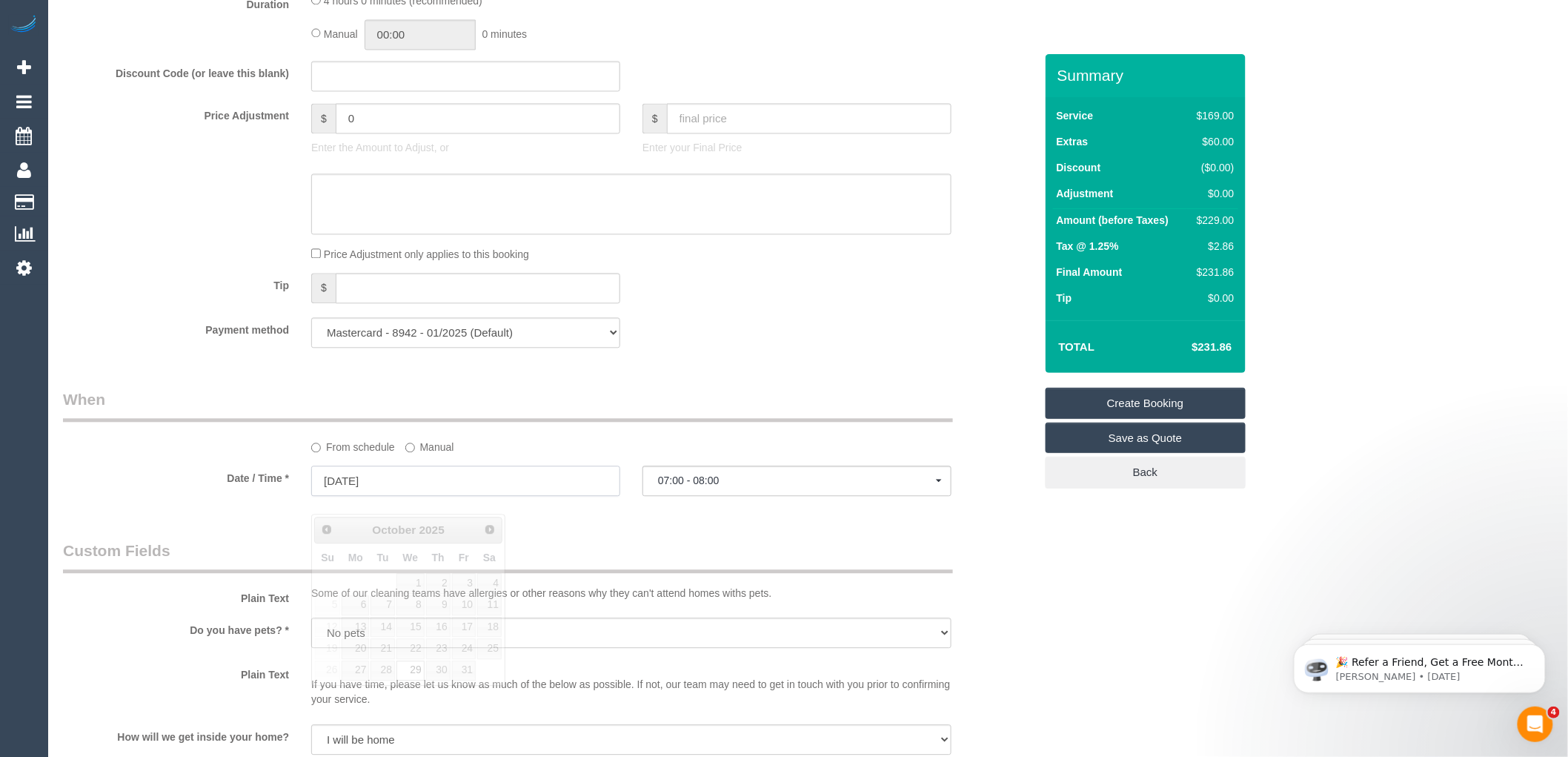
click at [374, 496] on input "[DATE]" at bounding box center [465, 480] width 309 height 30
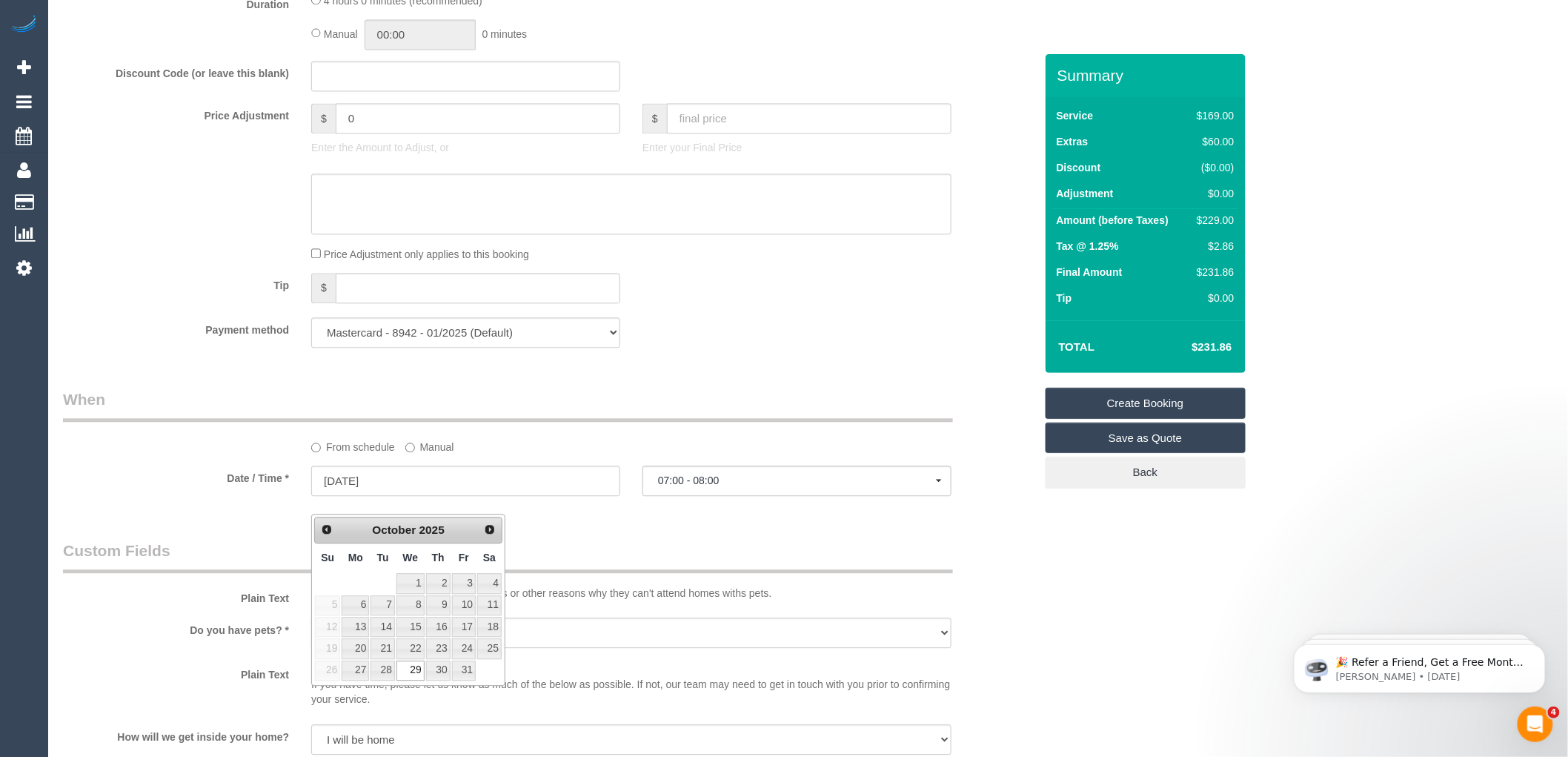
click at [699, 542] on div "Who Email* [EMAIL_ADDRESS][DOMAIN_NAME] Name * [PERSON_NAME] [GEOGRAPHIC_DATA] …" at bounding box center [549, 157] width 994 height 2710
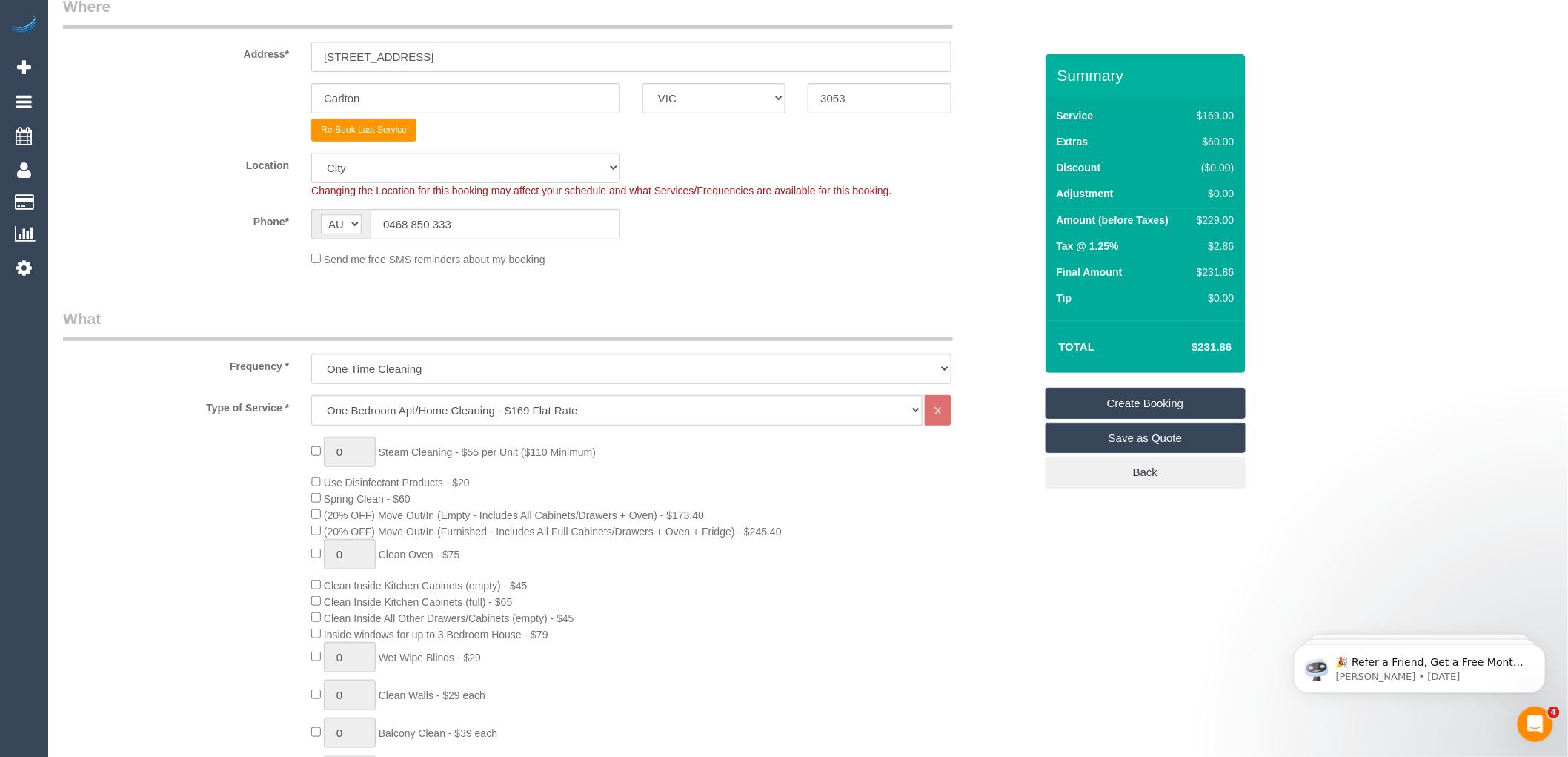
scroll to position [0, 0]
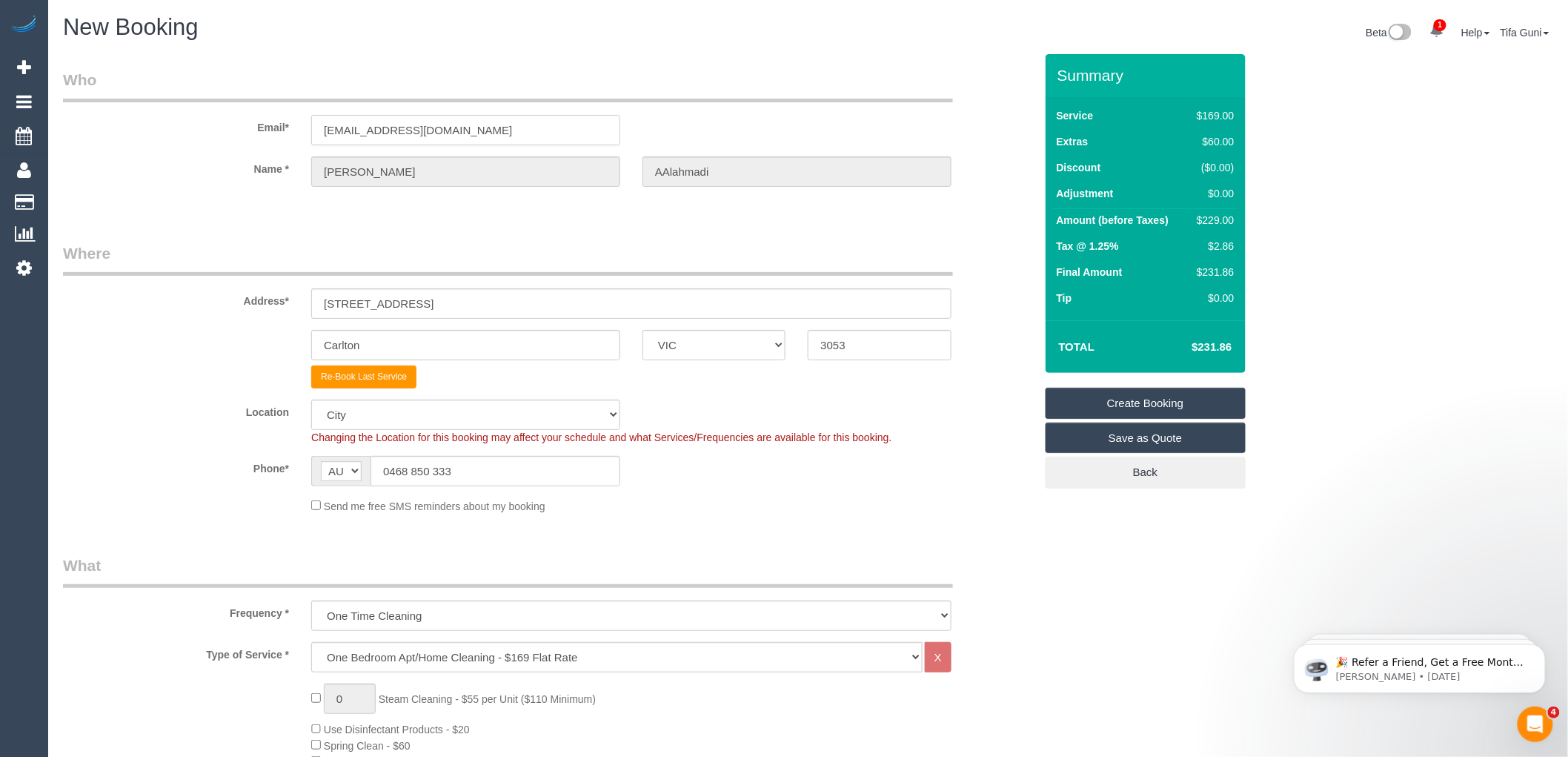
drag, startPoint x: 264, startPoint y: 145, endPoint x: 57, endPoint y: 167, distance: 208.2
click at [63, 167] on sui-booking-customer "Email* [EMAIL_ADDRESS][DOMAIN_NAME] Name * [PERSON_NAME] [GEOGRAPHIC_DATA]" at bounding box center [548, 135] width 971 height 133
click at [1131, 404] on link "Create Booking" at bounding box center [1145, 403] width 200 height 31
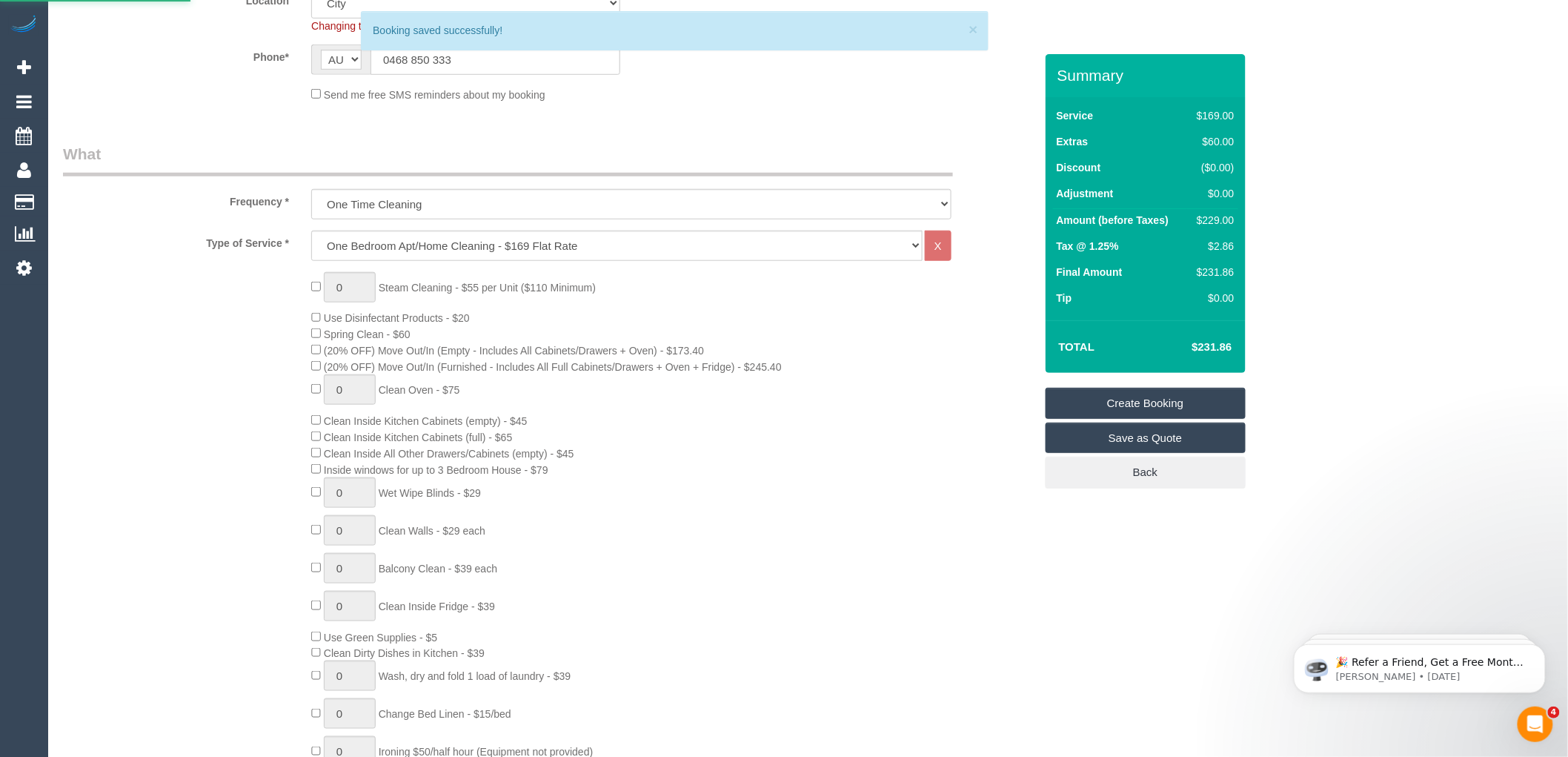
scroll to position [501, 0]
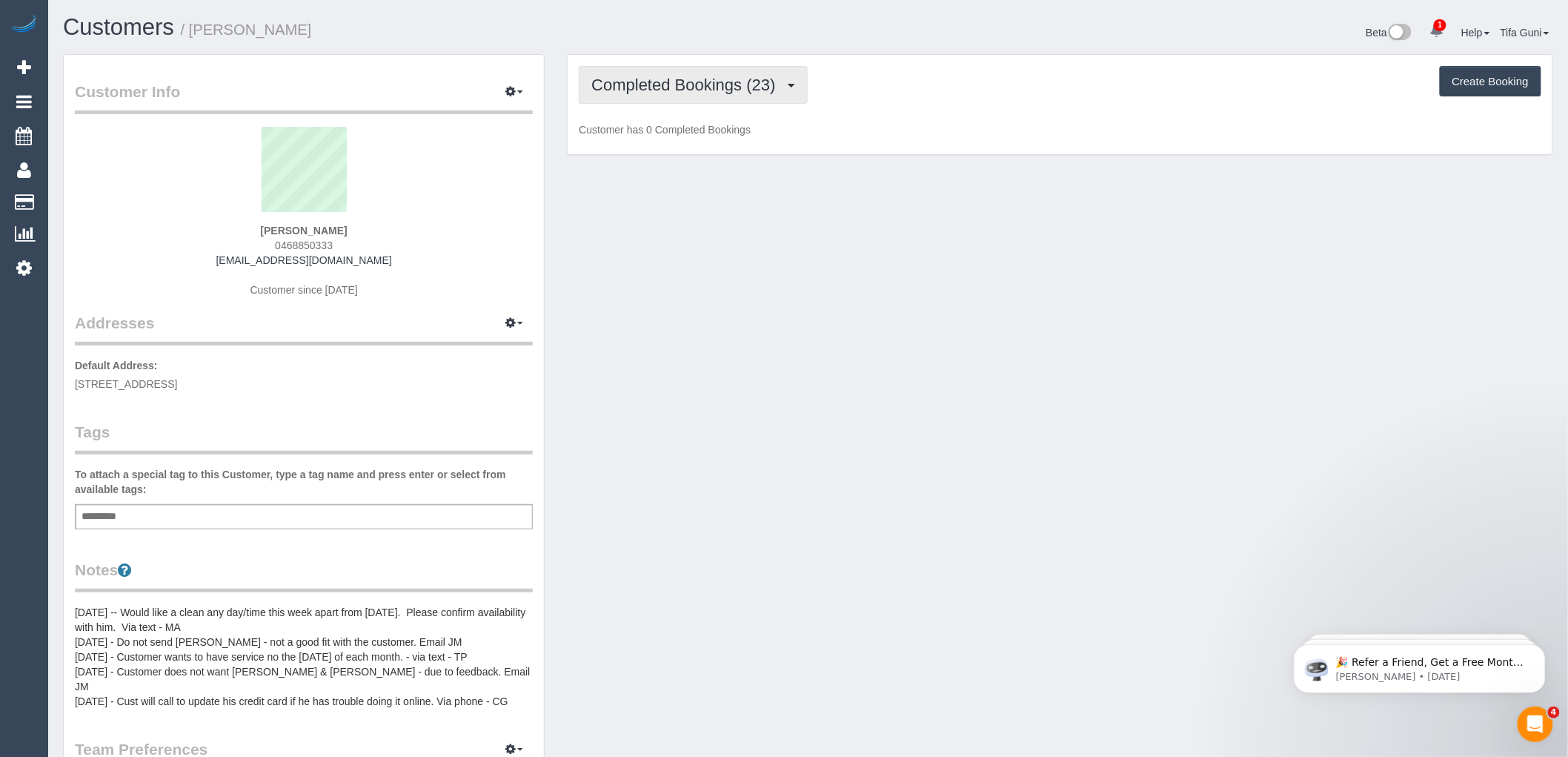
click at [740, 75] on button "Completed Bookings (23)" at bounding box center [692, 85] width 228 height 38
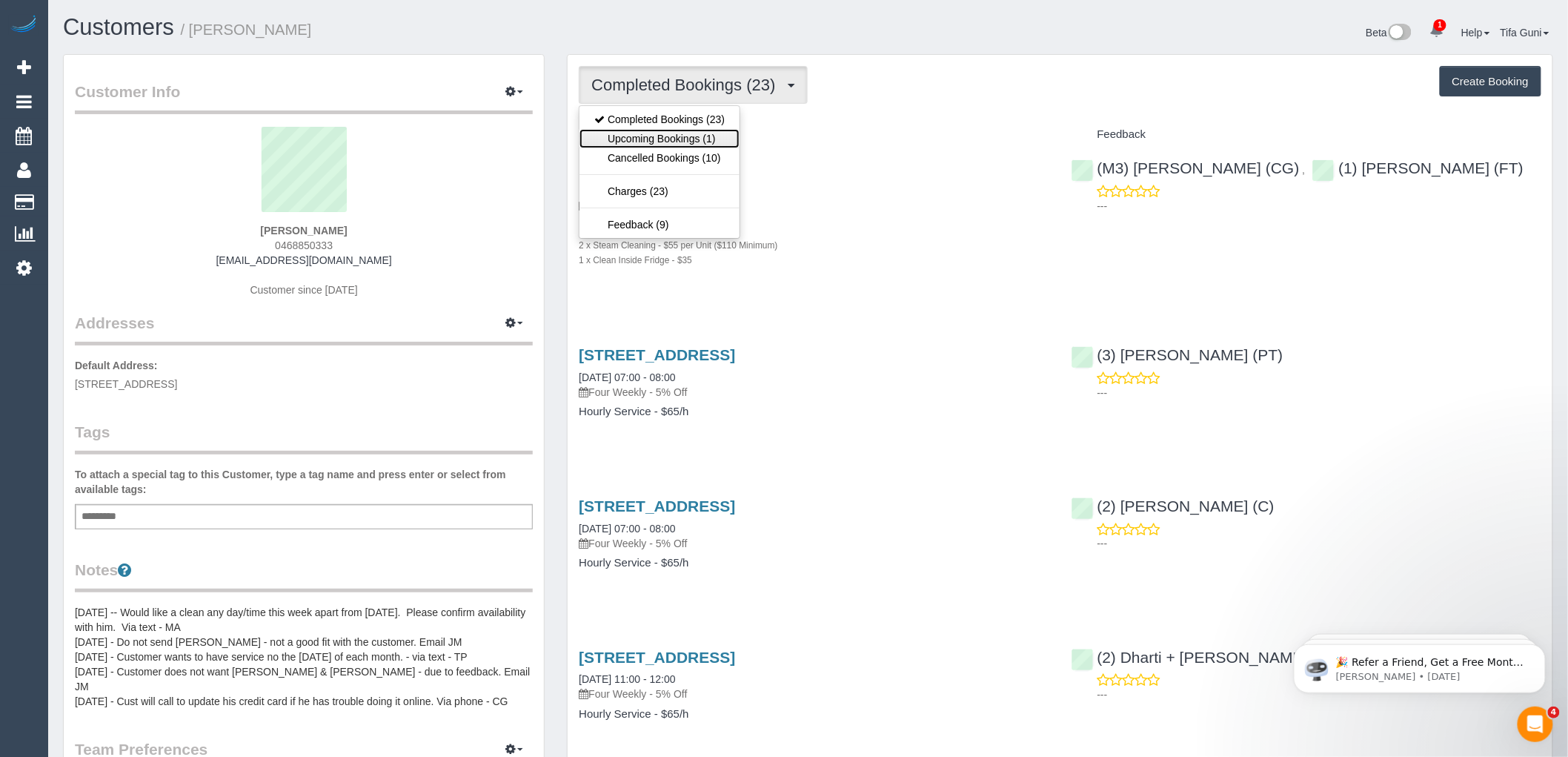
click at [700, 138] on link "Upcoming Bookings (1)" at bounding box center [660, 138] width 160 height 19
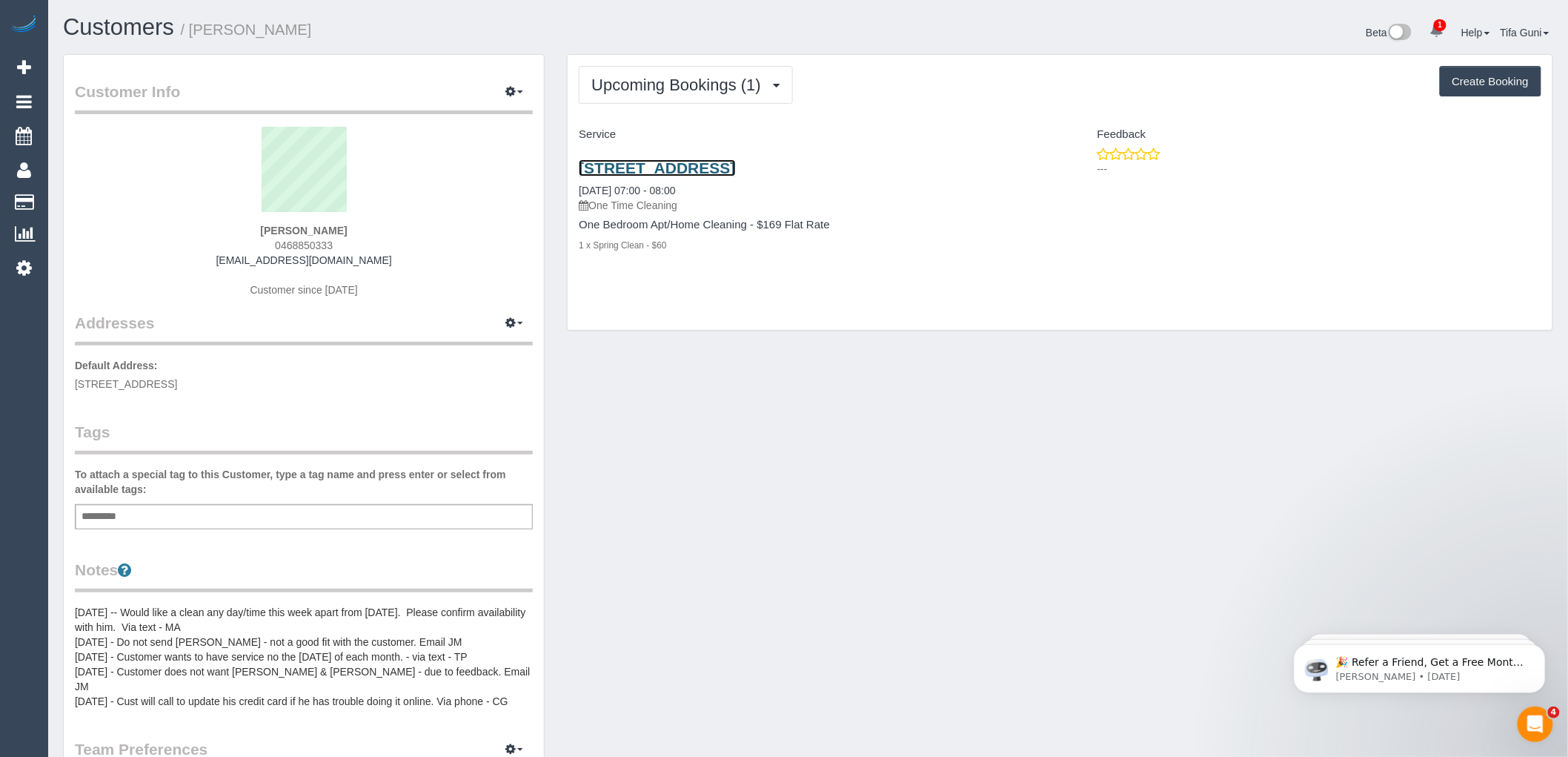
click at [735, 168] on link "[STREET_ADDRESS]" at bounding box center [656, 168] width 156 height 17
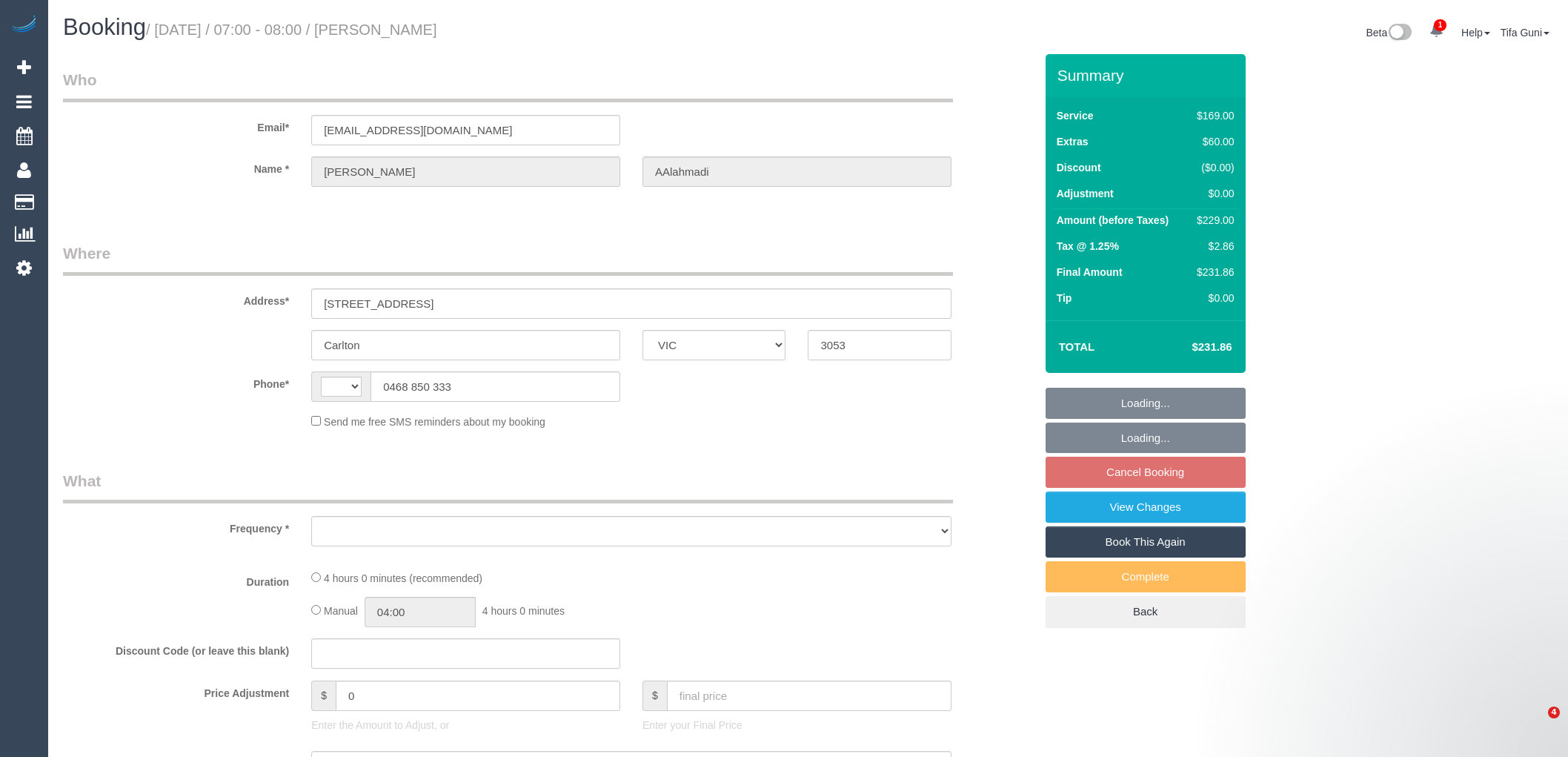
select select "VIC"
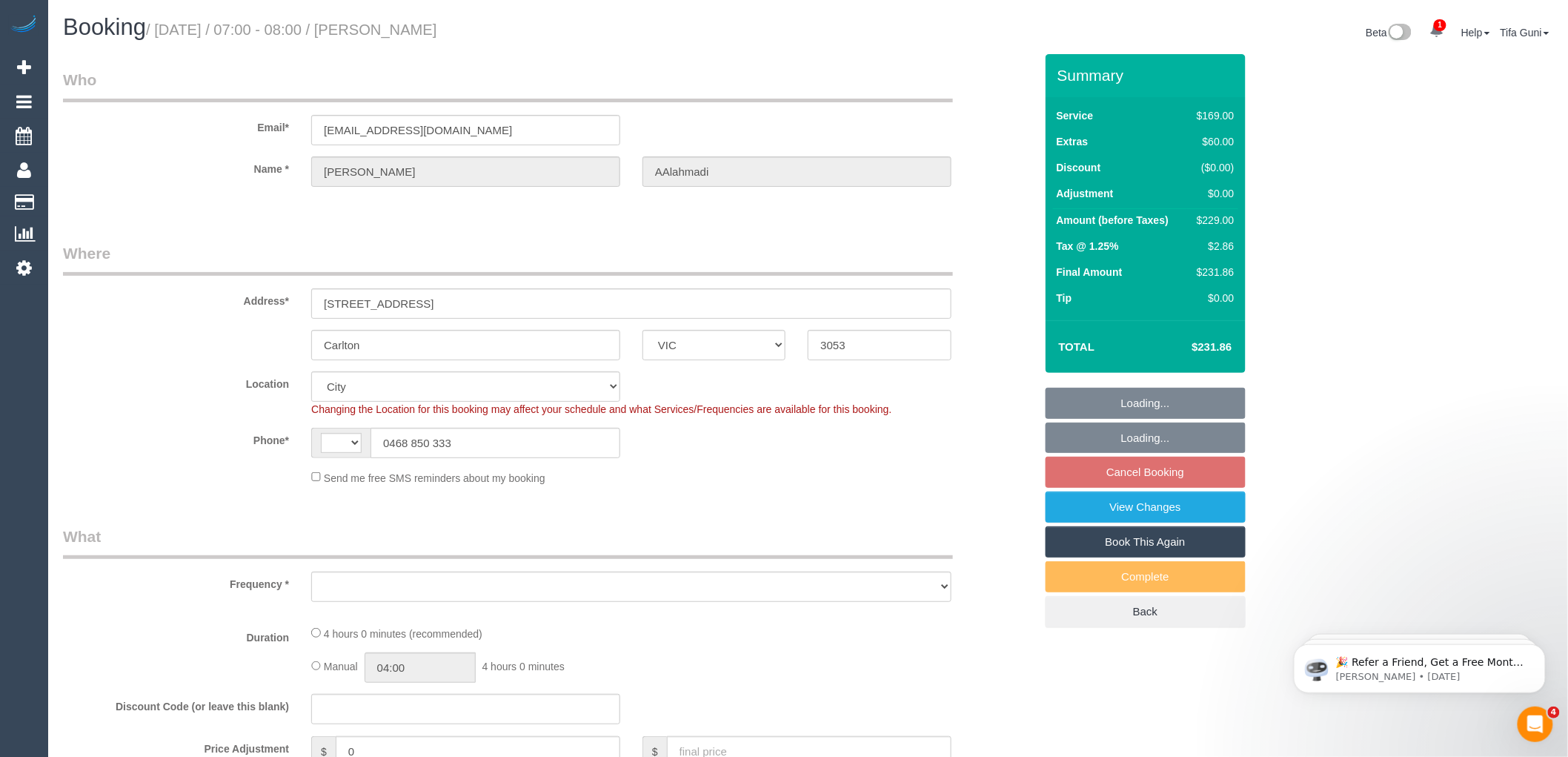
select select "string:AU"
select select "number:28"
select select "number:14"
select select "number:19"
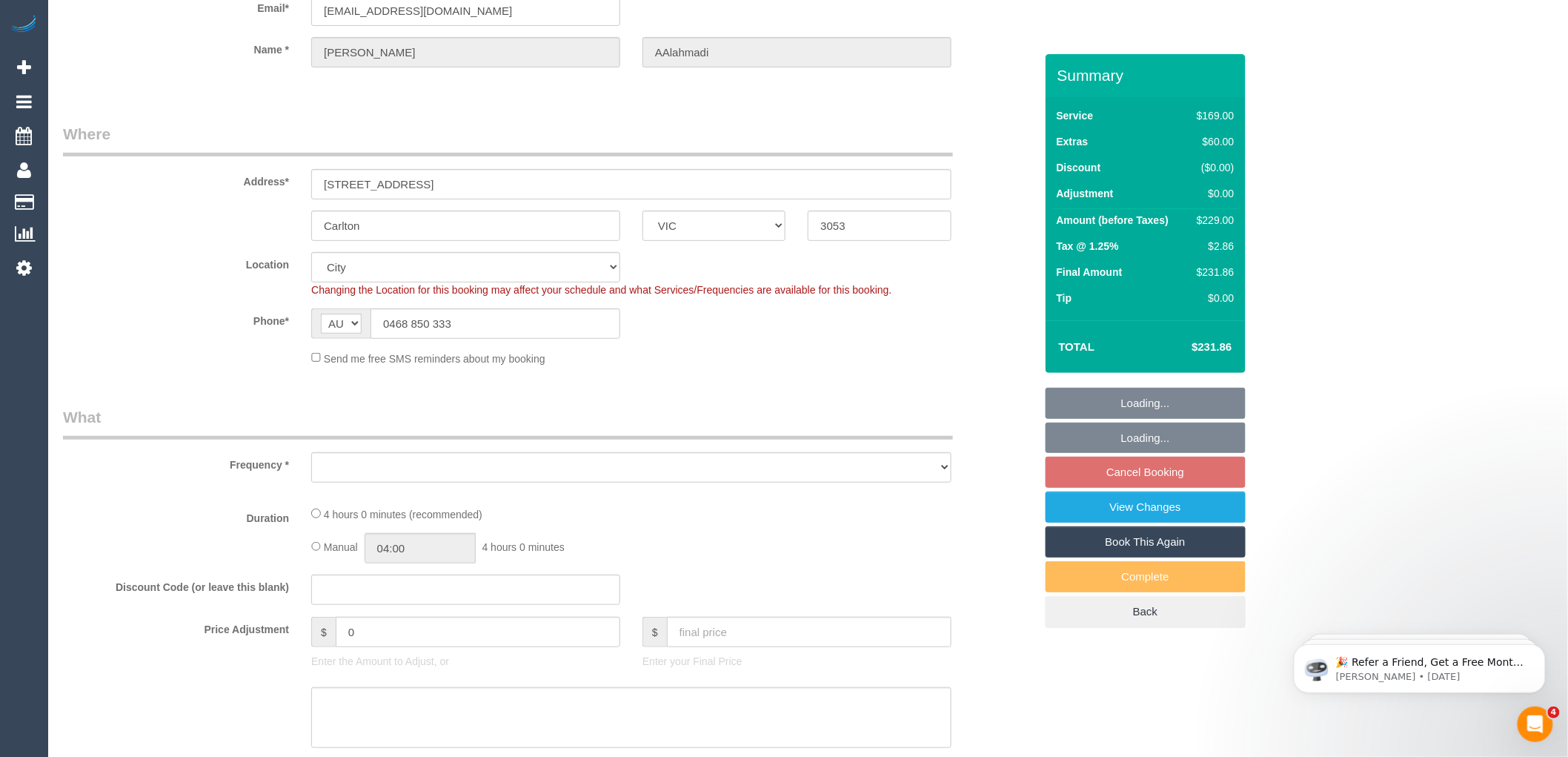
select select "object:679"
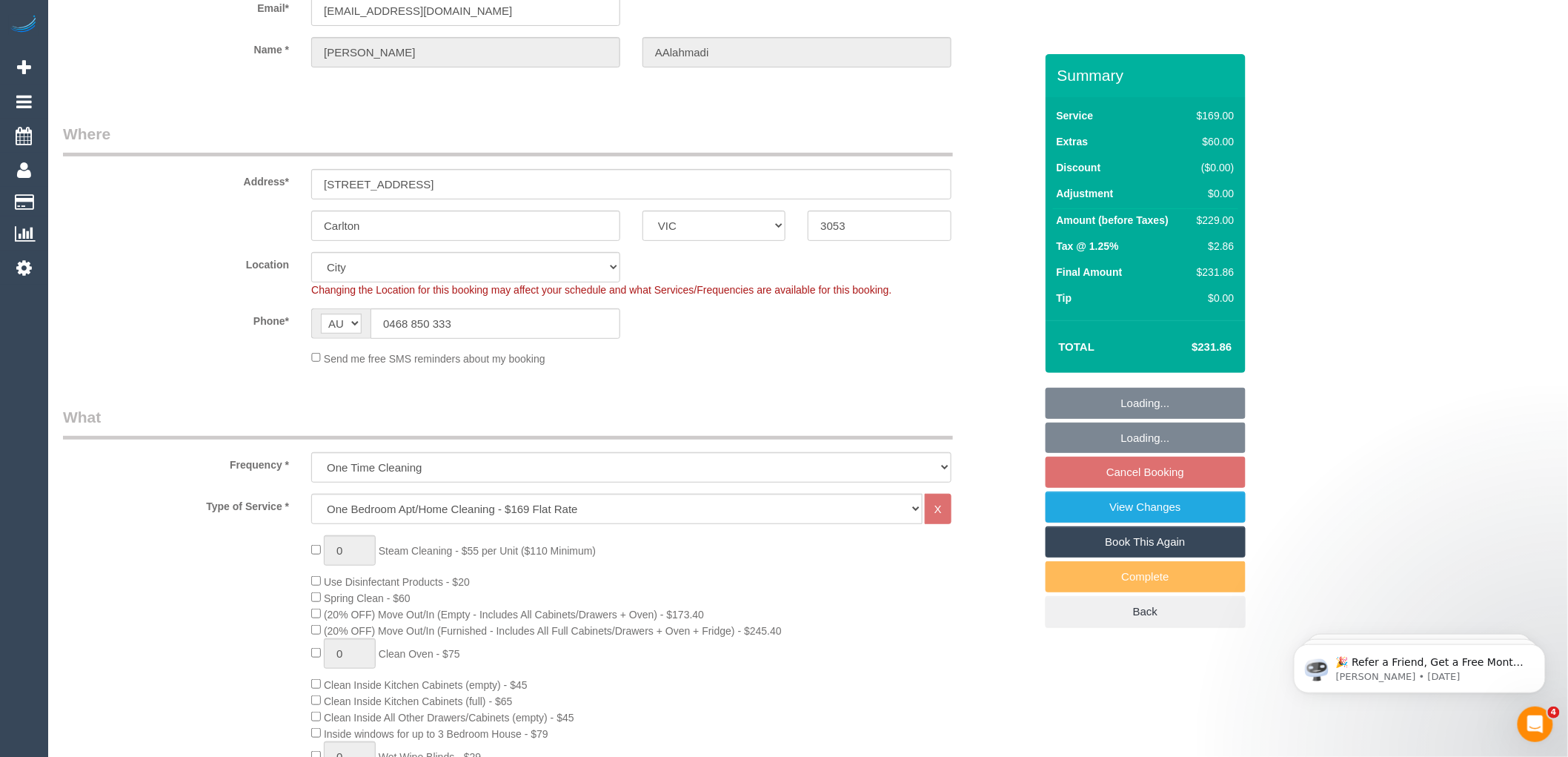
select select "string:stripe-pm_1Kgcmv2GScqysDRVf2C7digp"
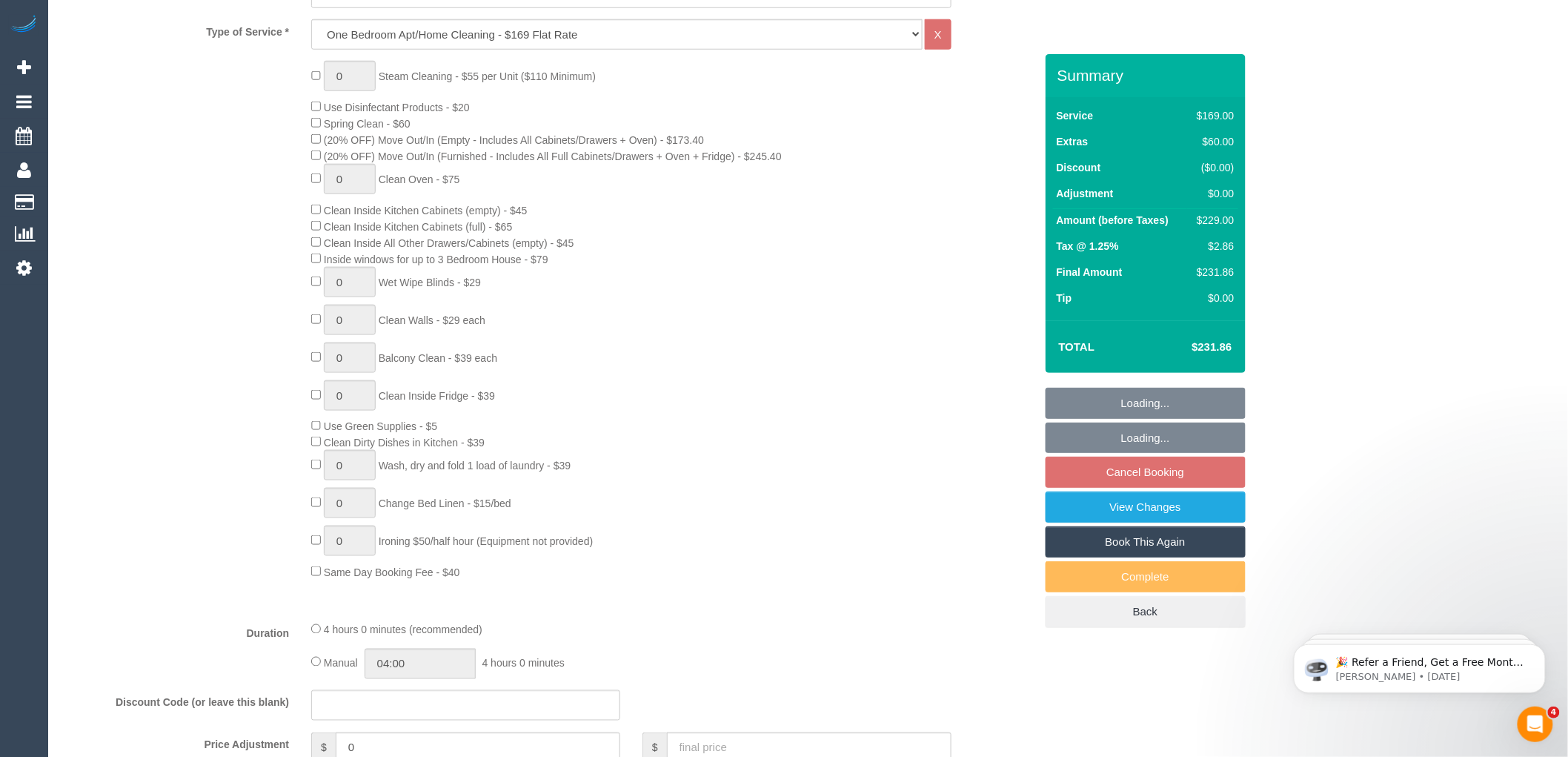
select select "spot1"
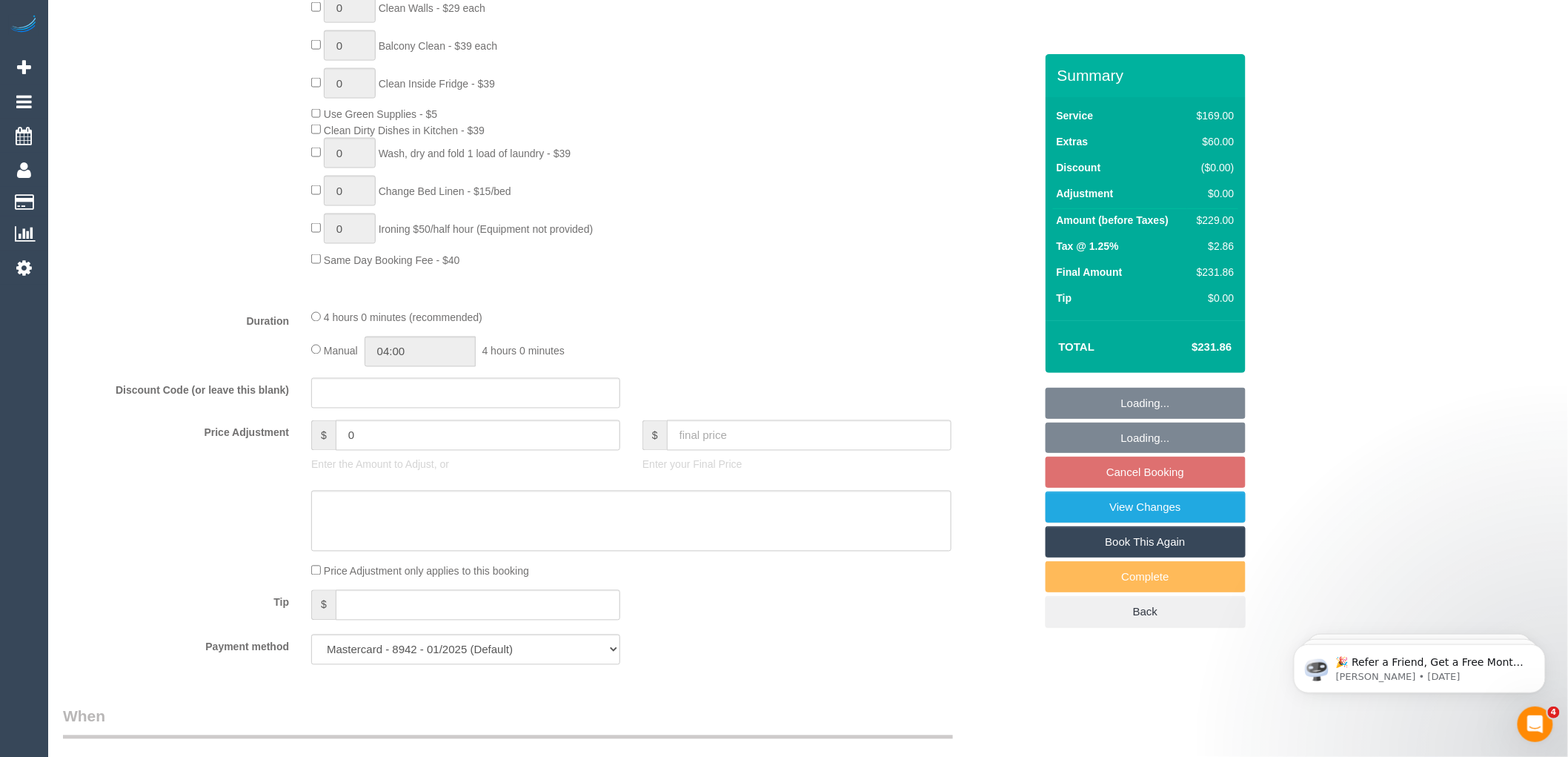
select select "object:1186"
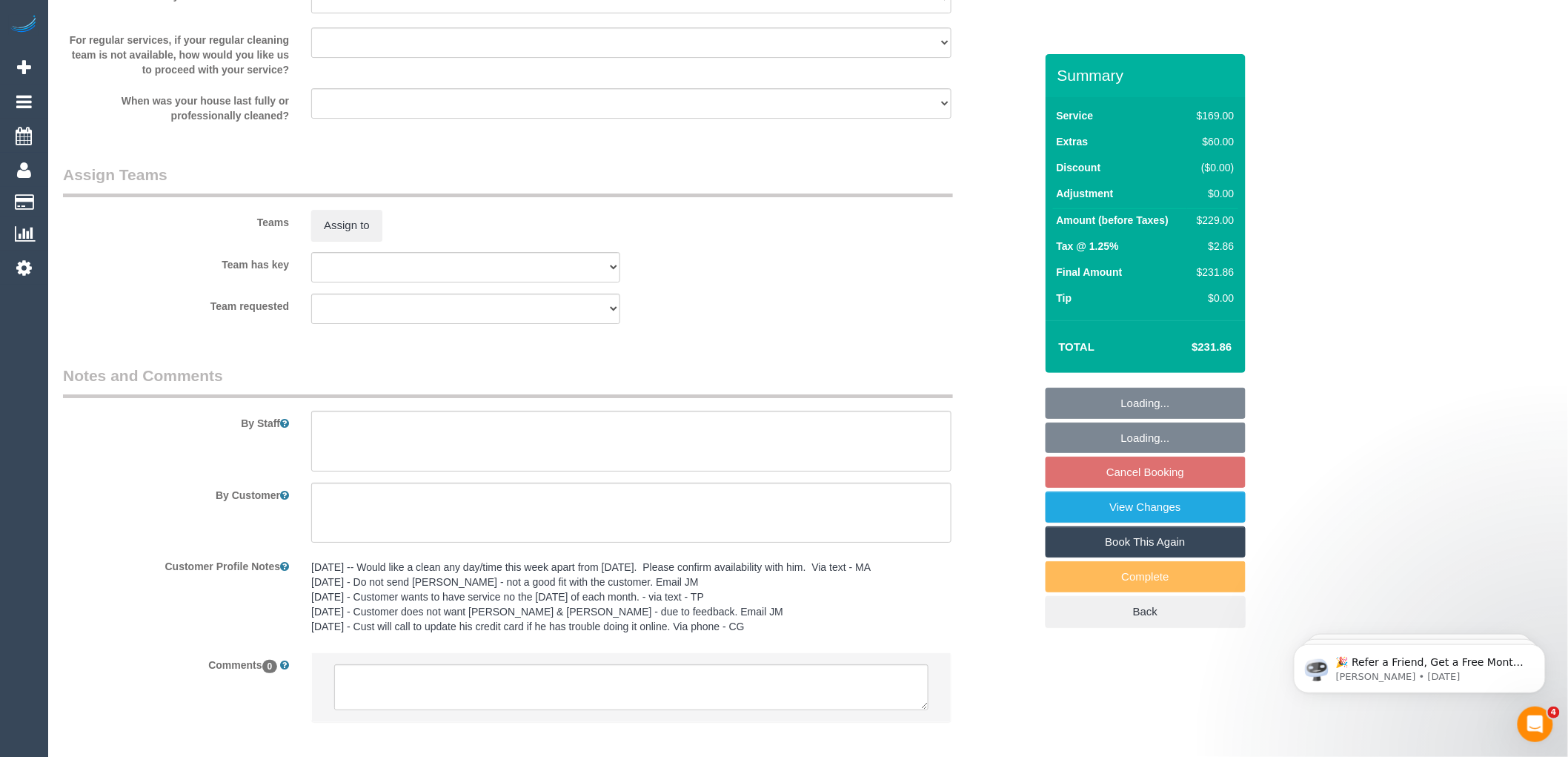
scroll to position [2143, 0]
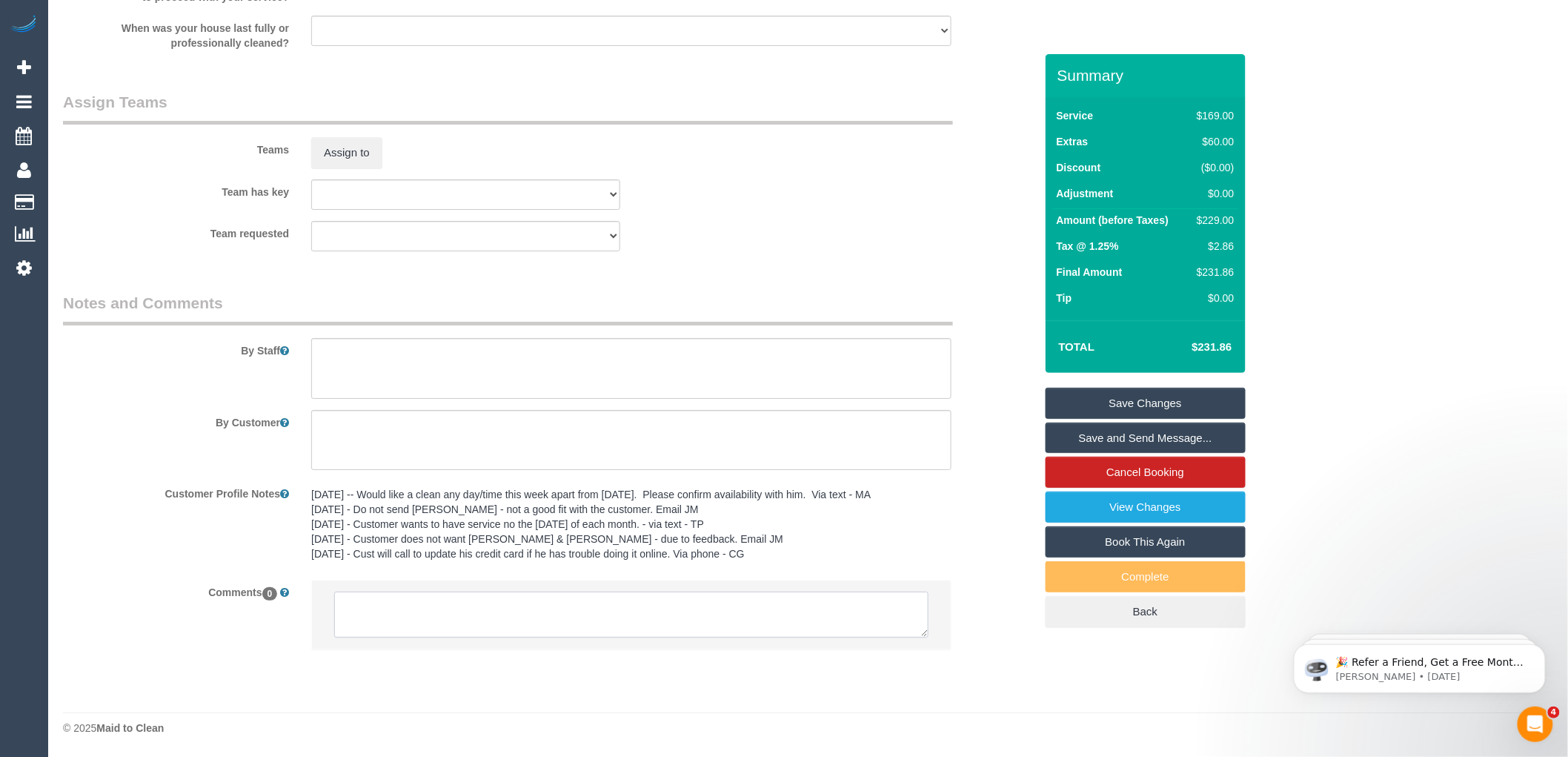
click at [424, 613] on textarea at bounding box center [632, 614] width 594 height 46
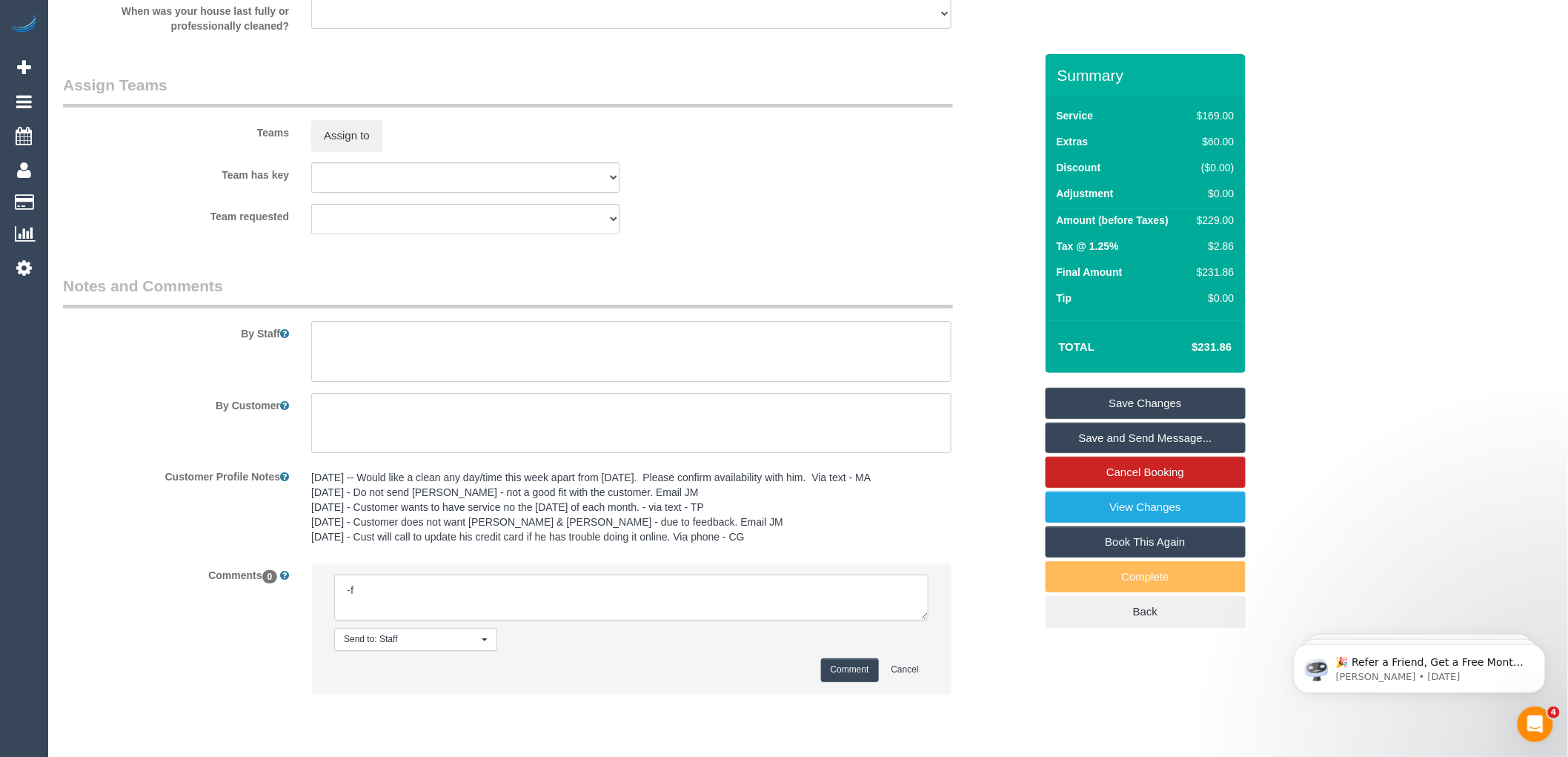
type textarea "-"
paste textarea "Flexibility dates: Flexibility times: Notes: knows we need to review Contact vi…"
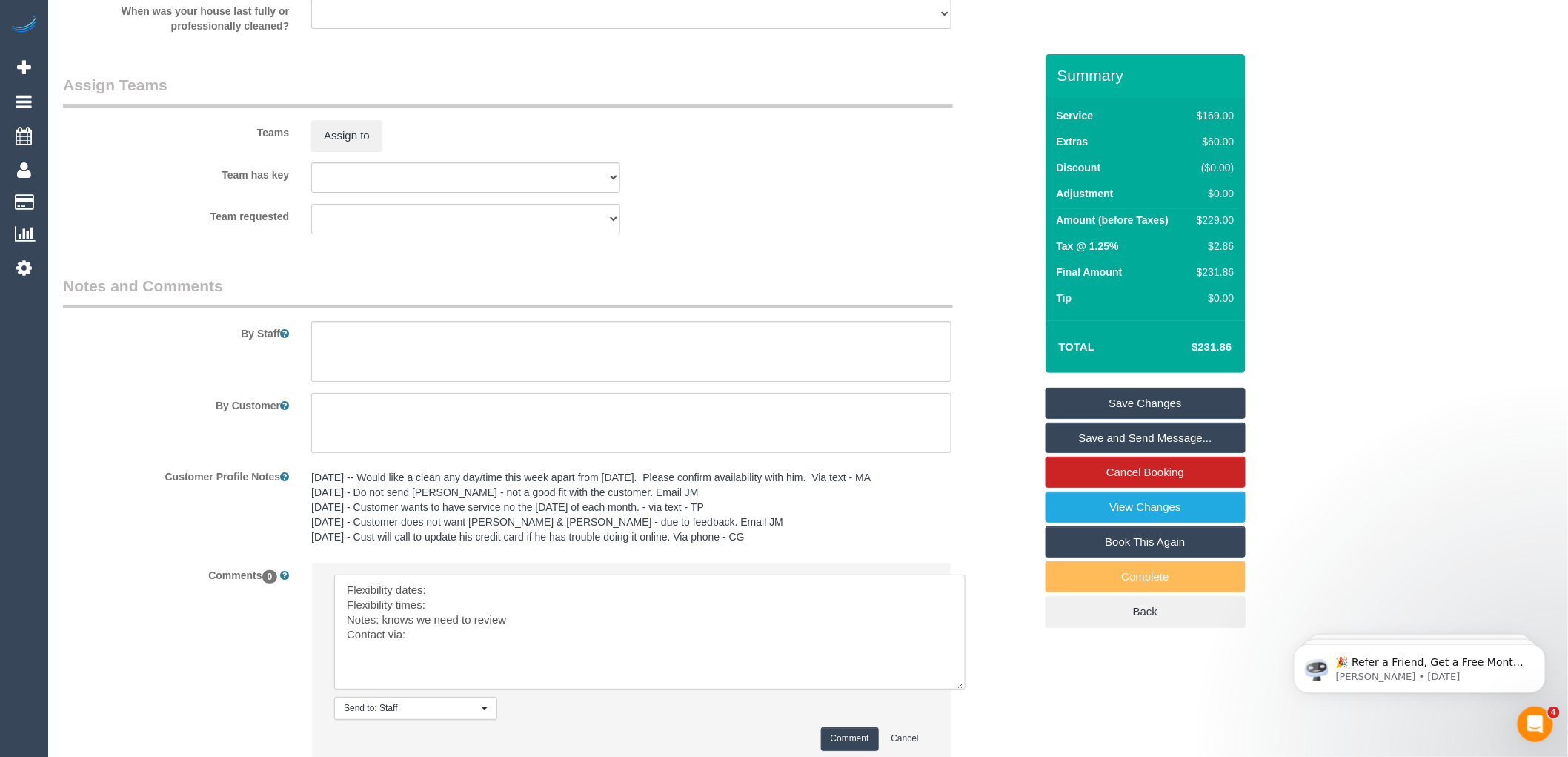
scroll to position [0, 0]
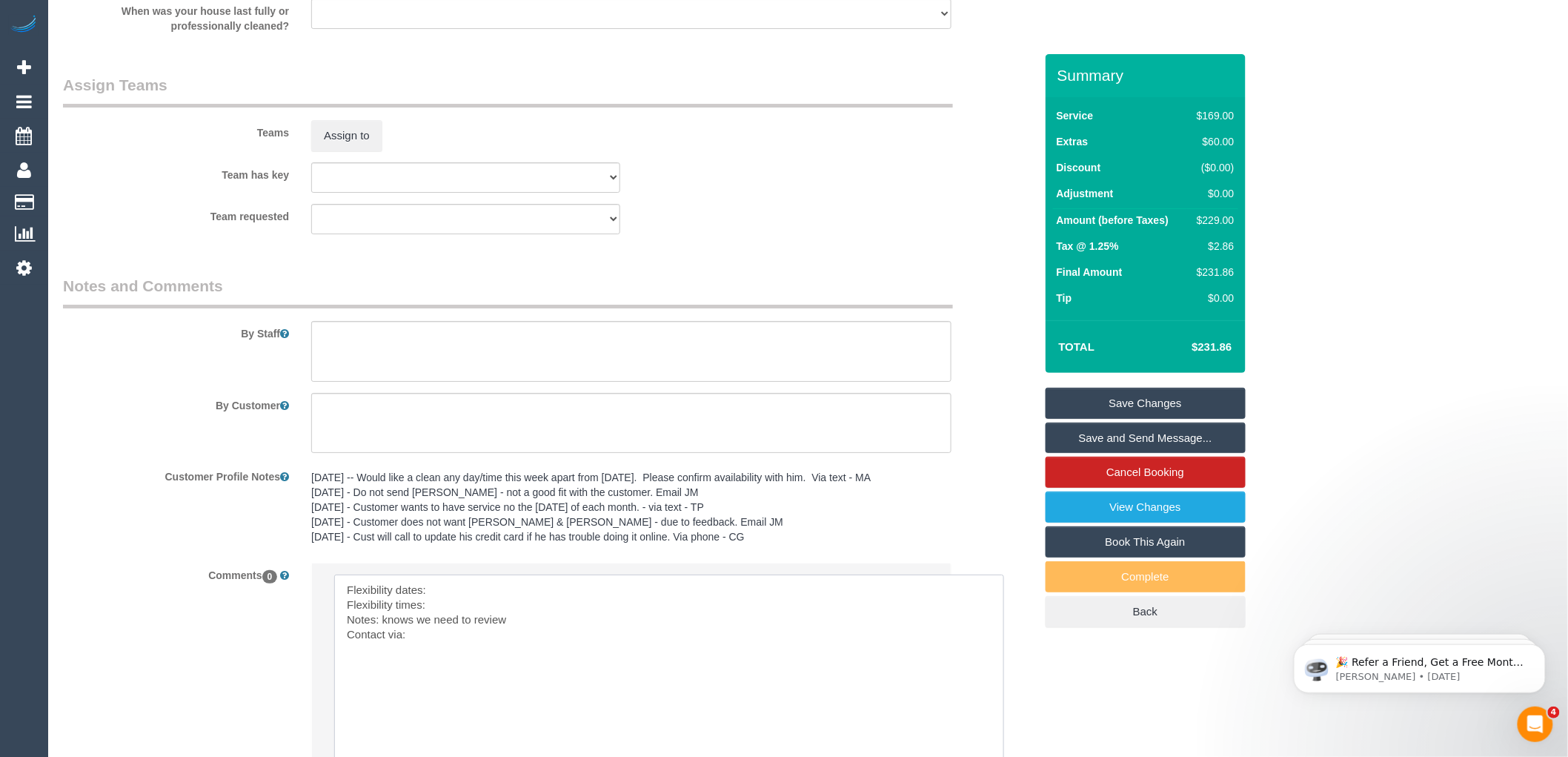
drag, startPoint x: 924, startPoint y: 635, endPoint x: 1001, endPoint y: 780, distance: 164.2
click at [468, 605] on textarea at bounding box center [669, 670] width 670 height 191
click at [448, 620] on textarea at bounding box center [669, 670] width 670 height 191
click at [425, 653] on textarea at bounding box center [669, 670] width 670 height 191
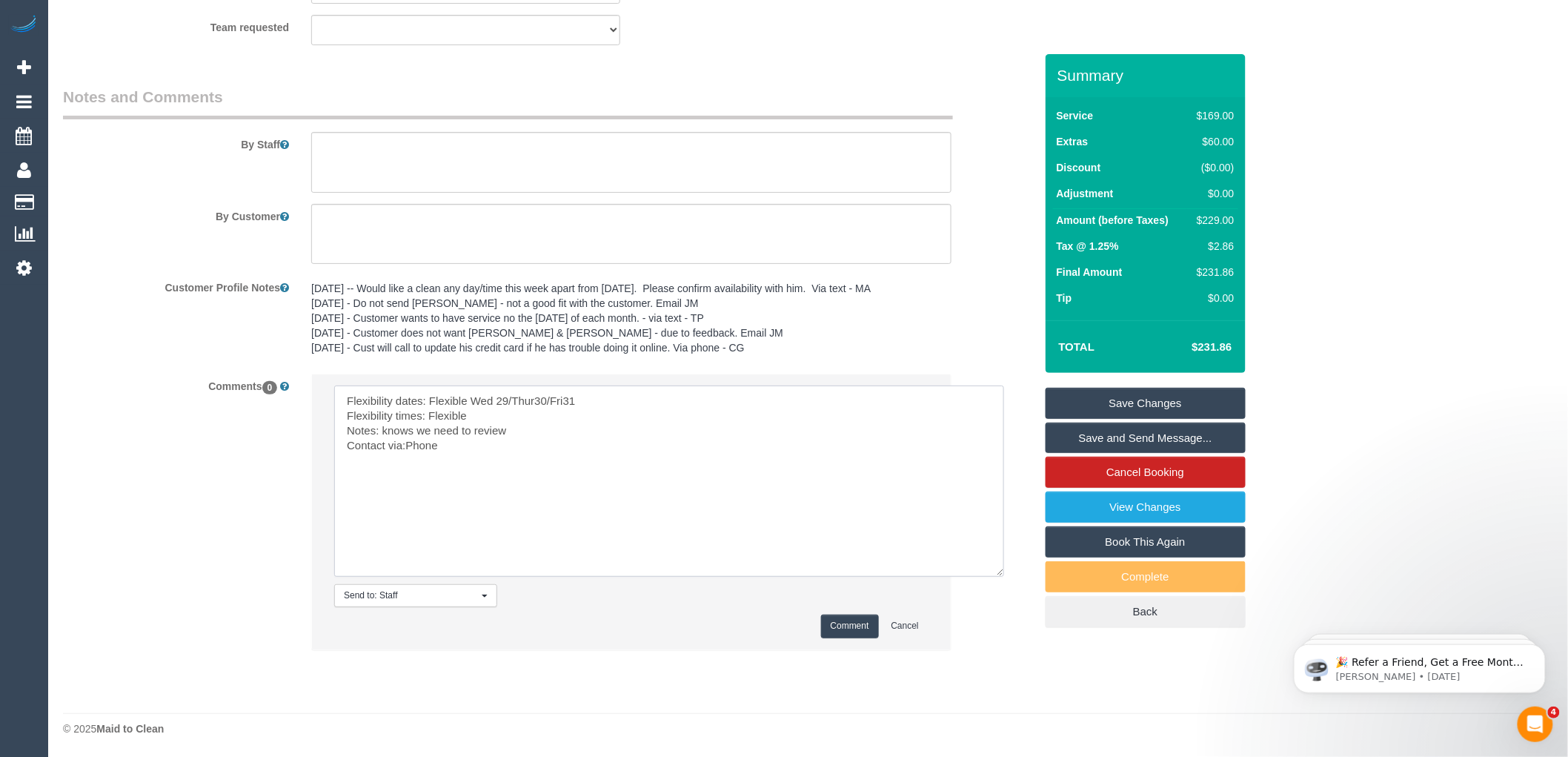
scroll to position [2350, 0]
click at [404, 446] on textarea at bounding box center [669, 481] width 670 height 191
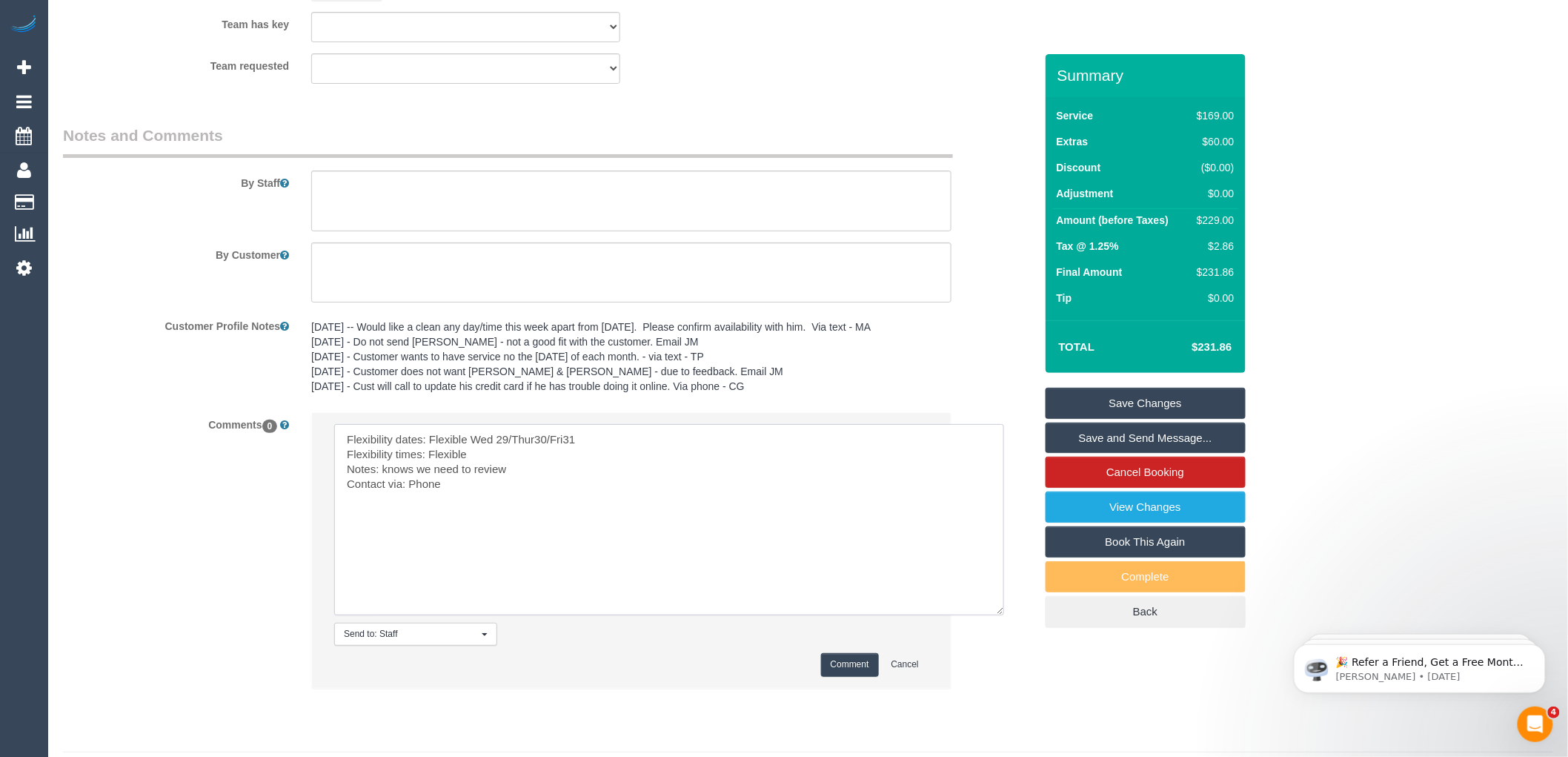
scroll to position [2267, 0]
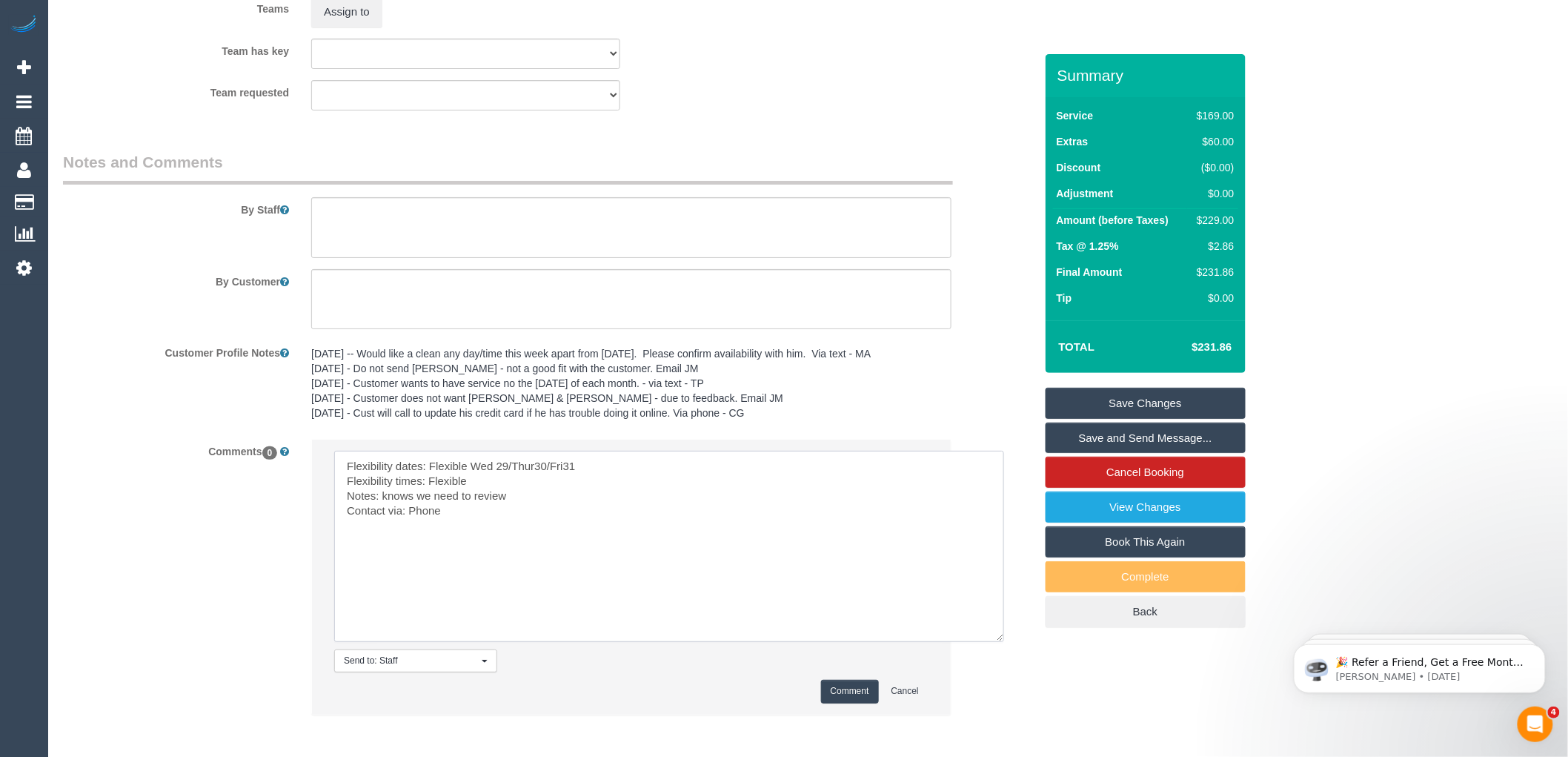
type textarea "Flexibility dates: Flexible Wed 29/Thur30/Fri31 Flexibility times: Flexible Not…"
click at [840, 701] on button "Comment" at bounding box center [850, 692] width 58 height 23
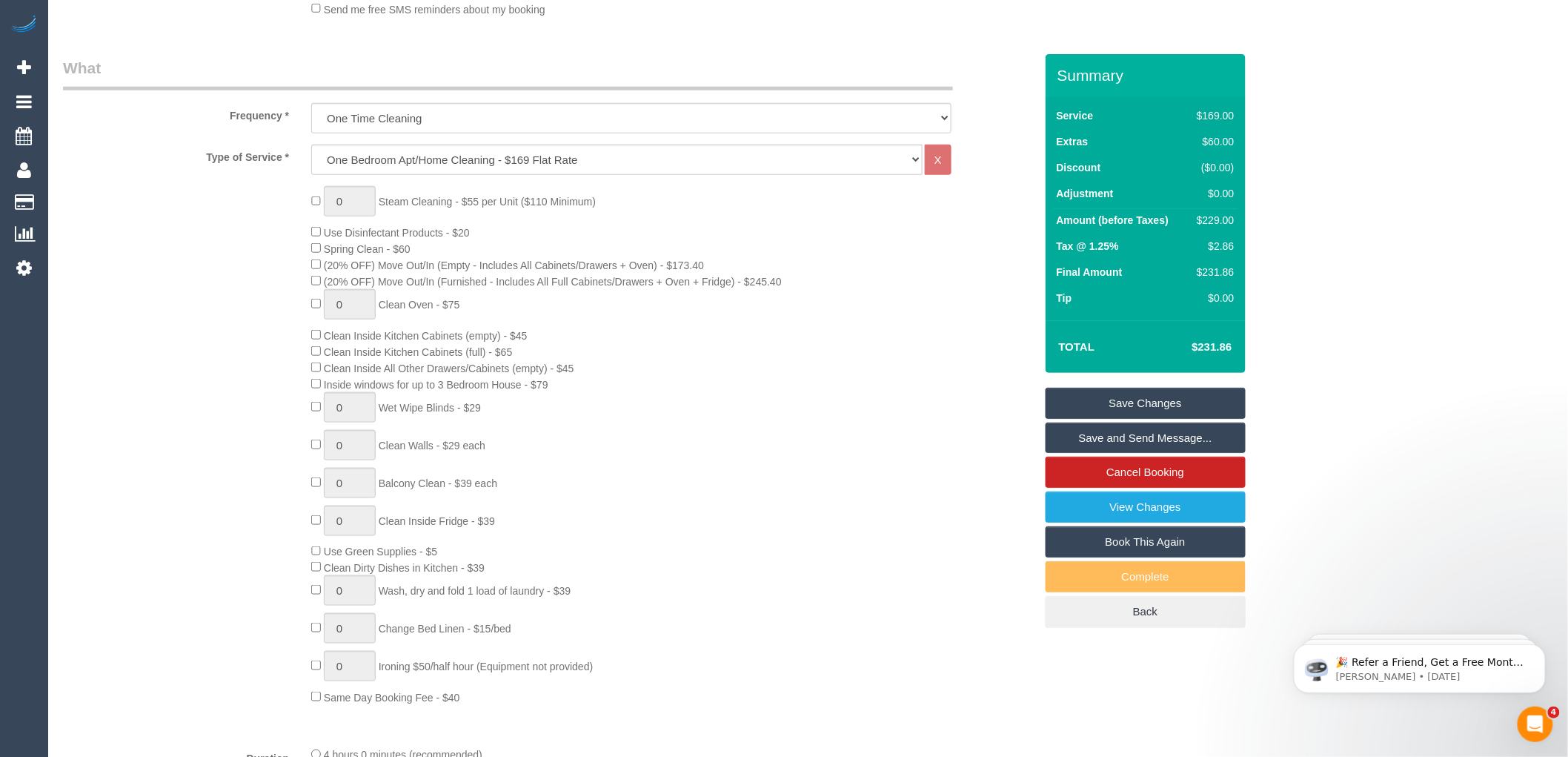
scroll to position [658, 0]
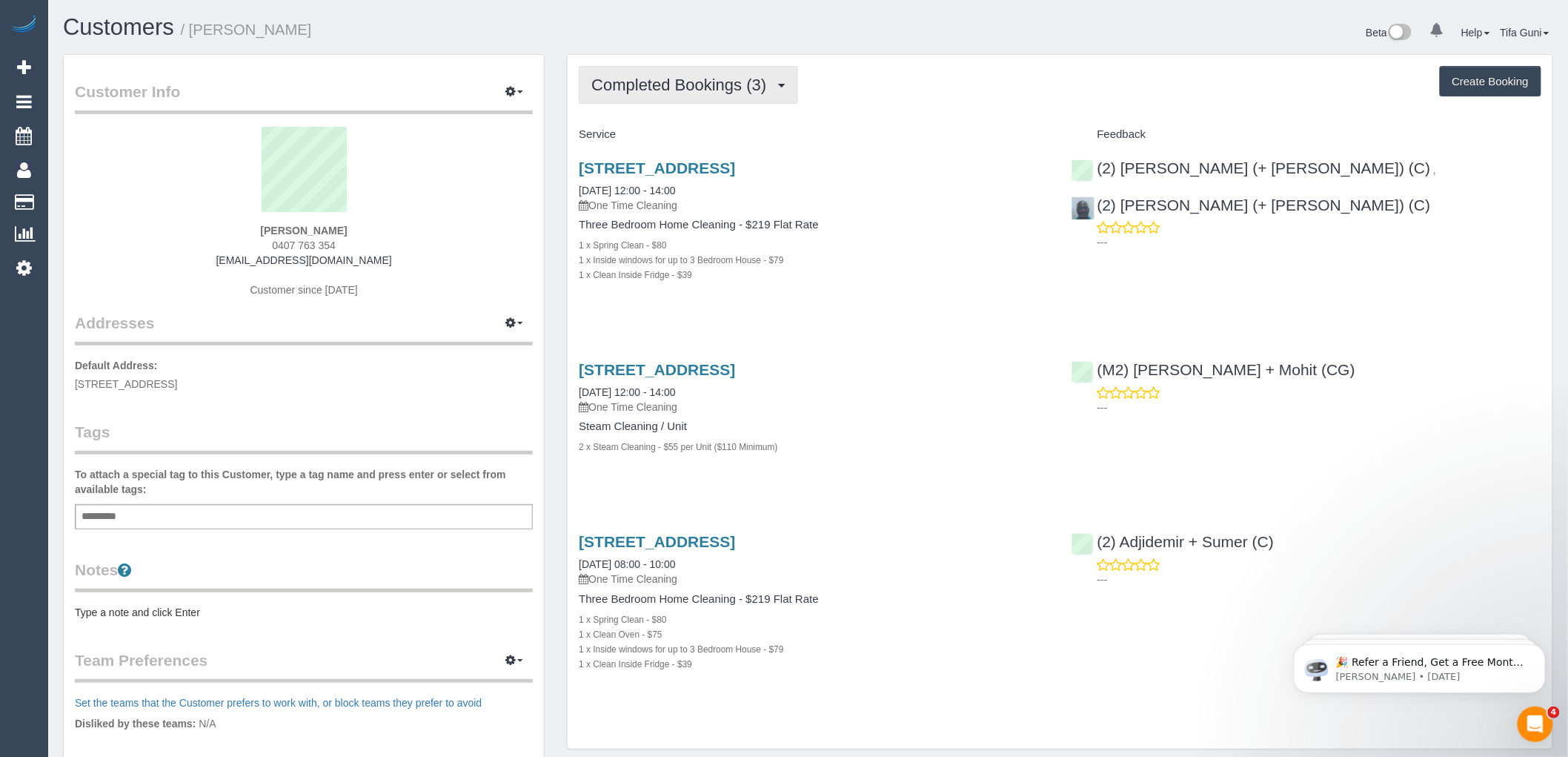
click at [768, 75] on button "Completed Bookings (3)" at bounding box center [688, 85] width 219 height 38
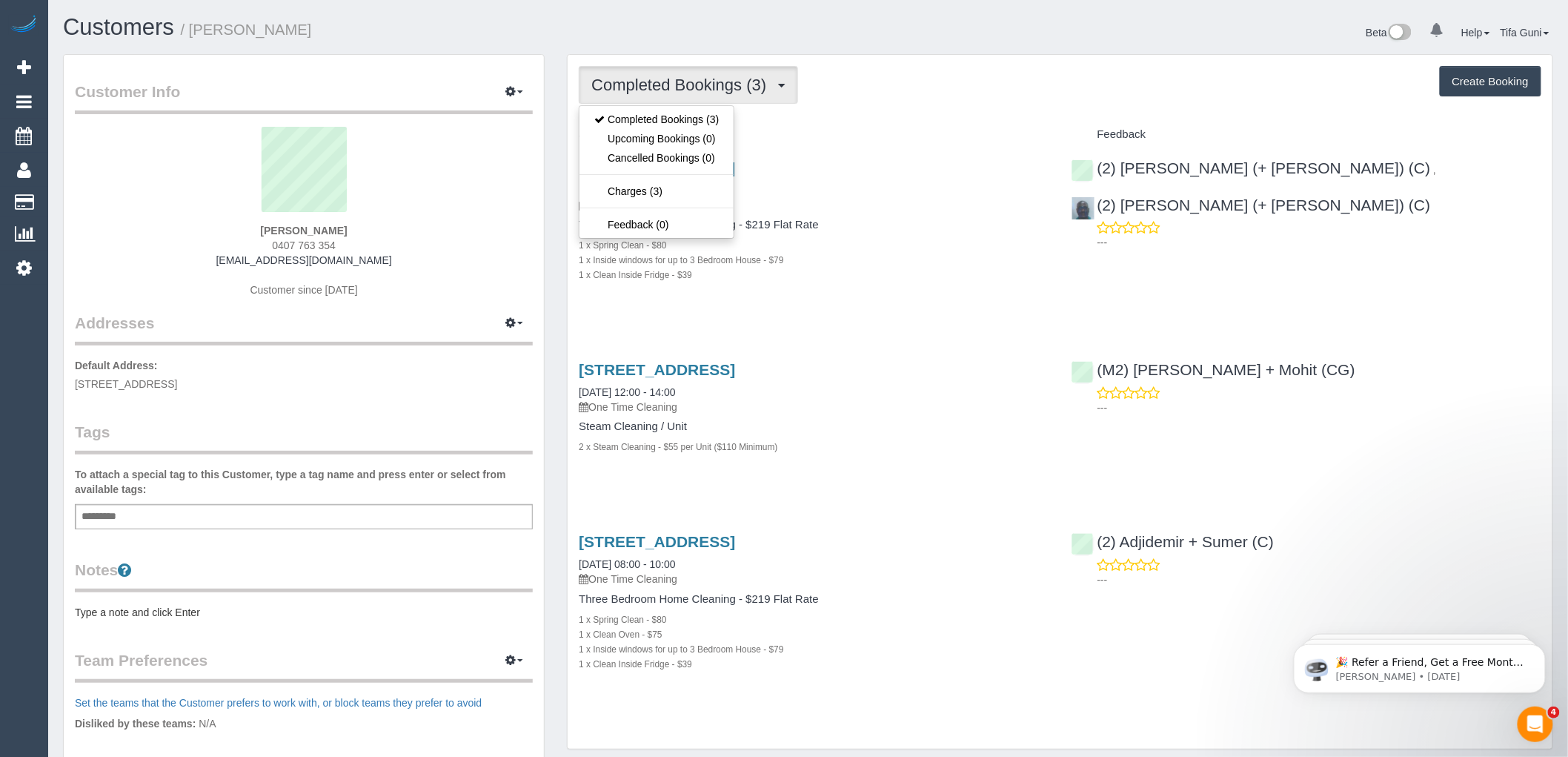
click at [835, 111] on div "Completed Bookings (3) Completed Bookings (3) Upcoming Bookings (0) Cancelled B…" at bounding box center [1060, 402] width 985 height 694
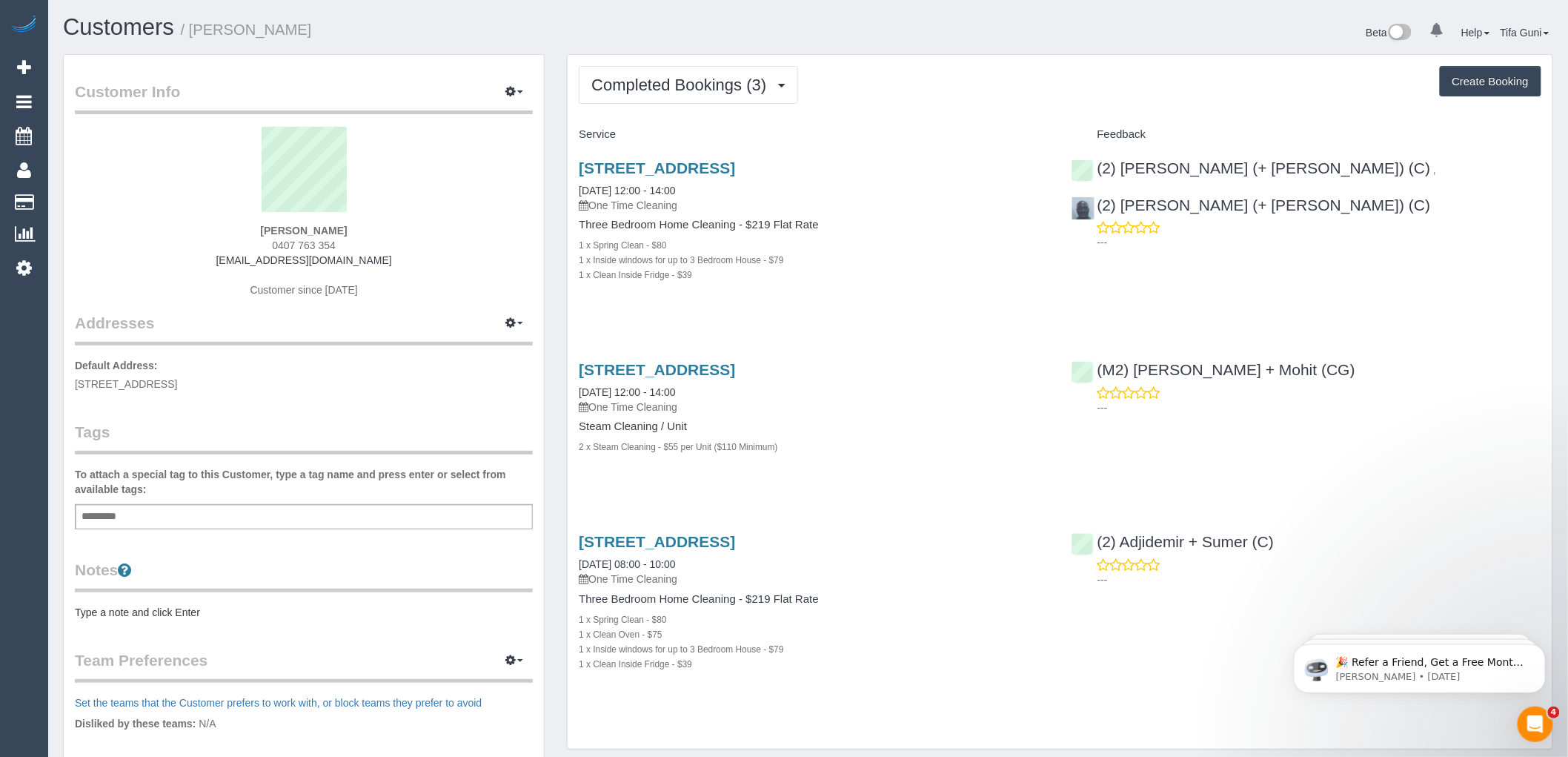
drag, startPoint x: 319, startPoint y: 242, endPoint x: 259, endPoint y: 240, distance: 60.0
click at [259, 240] on div "Kasey Mohammed 0407 763 354 kaseyycheyanne@gmail.com Customer since 2024" at bounding box center [303, 219] width 458 height 185
copy span "0407 763 354"
